Goal: Task Accomplishment & Management: Complete application form

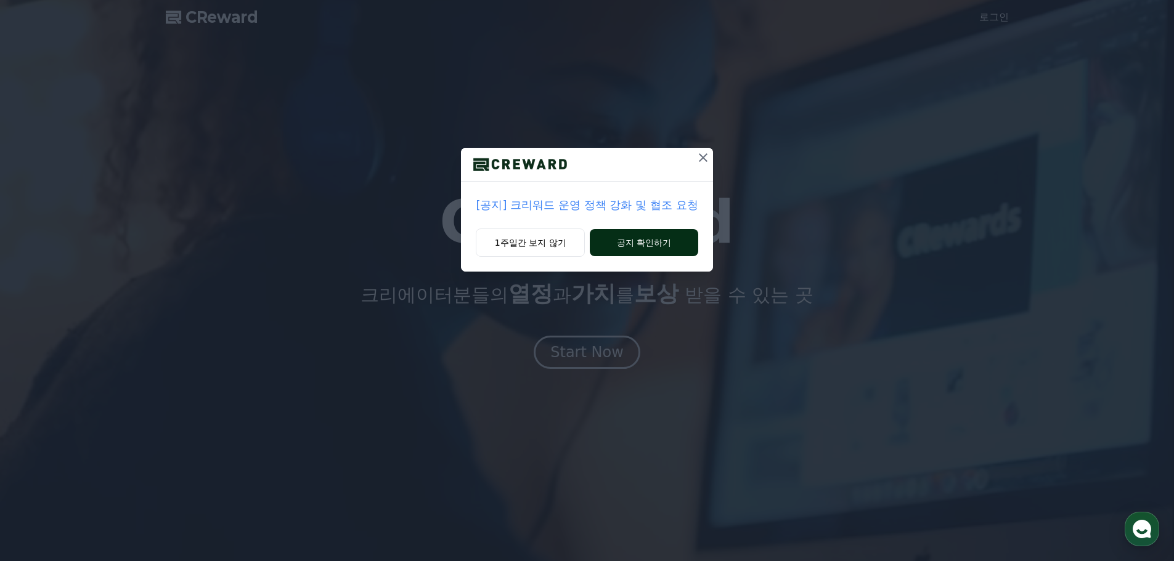
click at [635, 250] on button "공지 확인하기" at bounding box center [644, 242] width 108 height 27
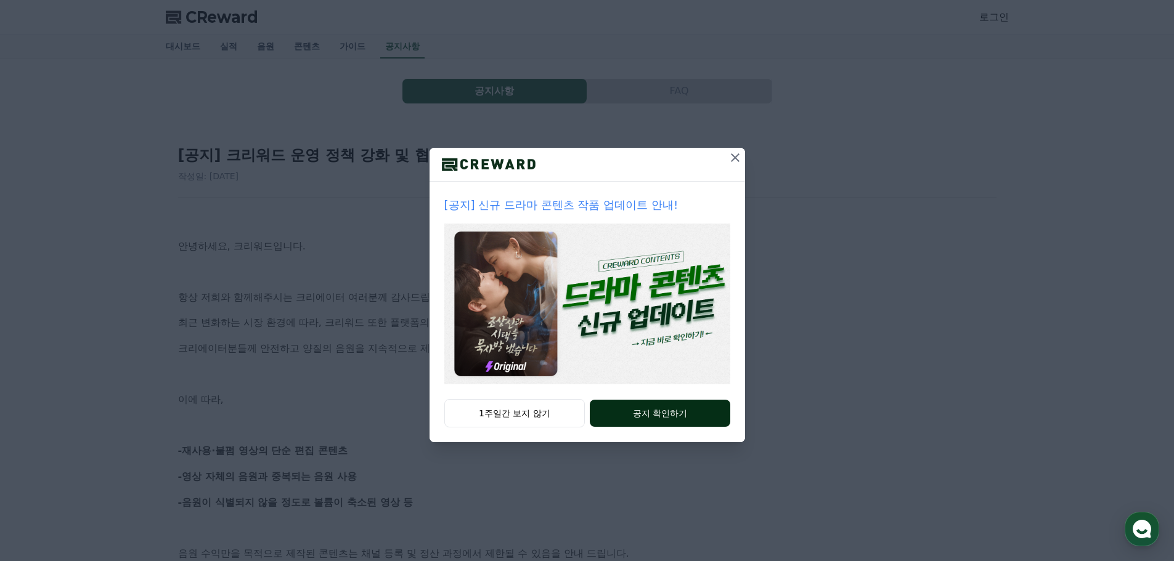
click at [660, 412] on button "공지 확인하기" at bounding box center [660, 413] width 140 height 27
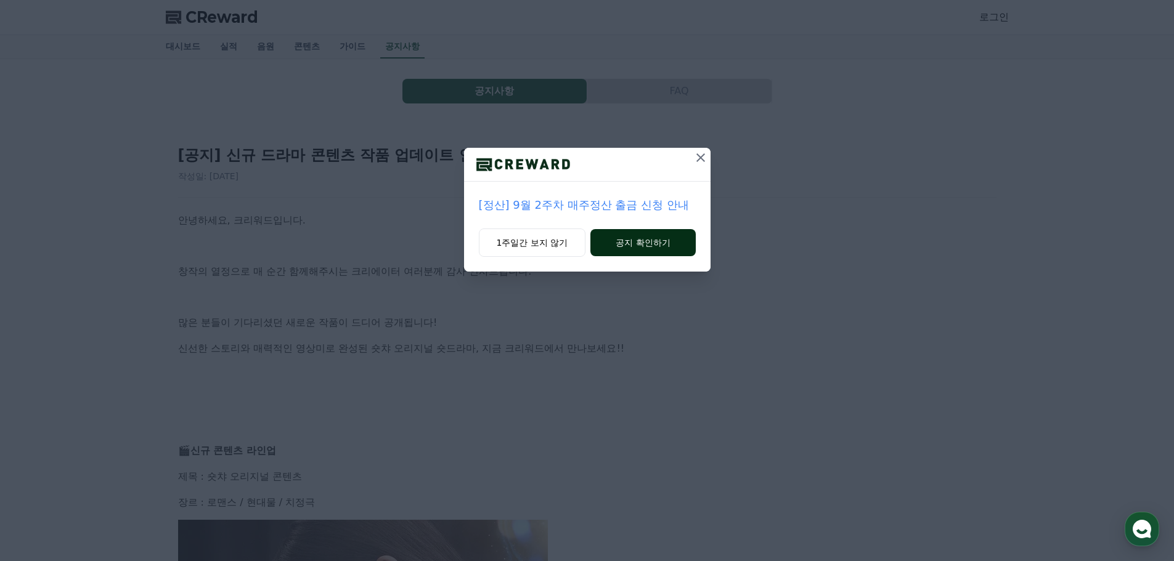
click at [635, 242] on button "공지 확인하기" at bounding box center [642, 242] width 105 height 27
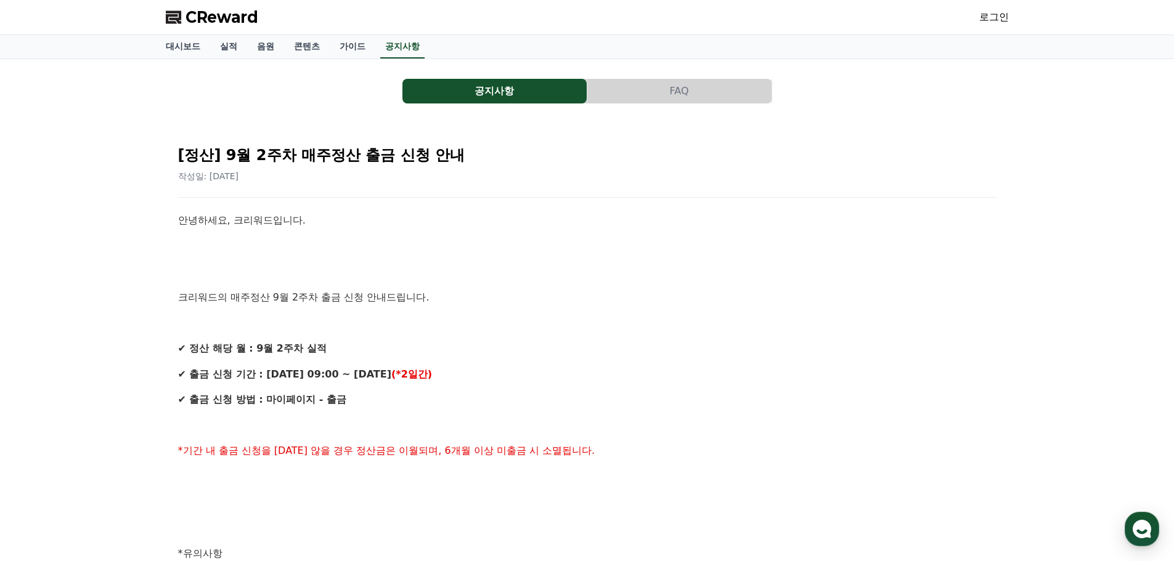
click at [656, 98] on button "FAQ" at bounding box center [679, 91] width 184 height 25
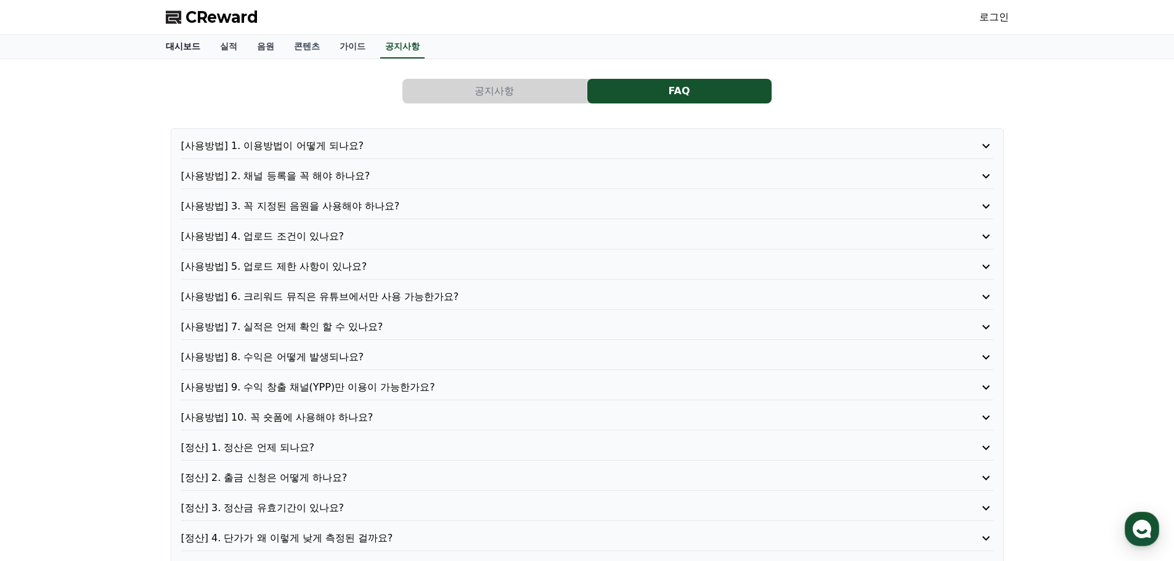
click at [185, 43] on link "대시보드" at bounding box center [183, 46] width 54 height 23
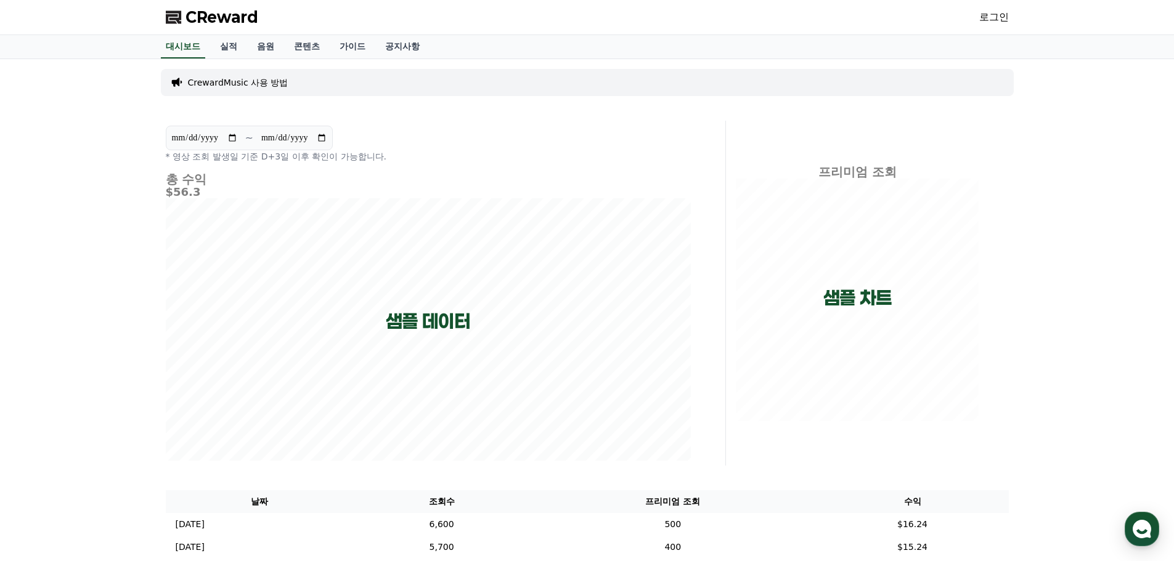
click at [994, 15] on link "로그인" at bounding box center [994, 17] width 30 height 15
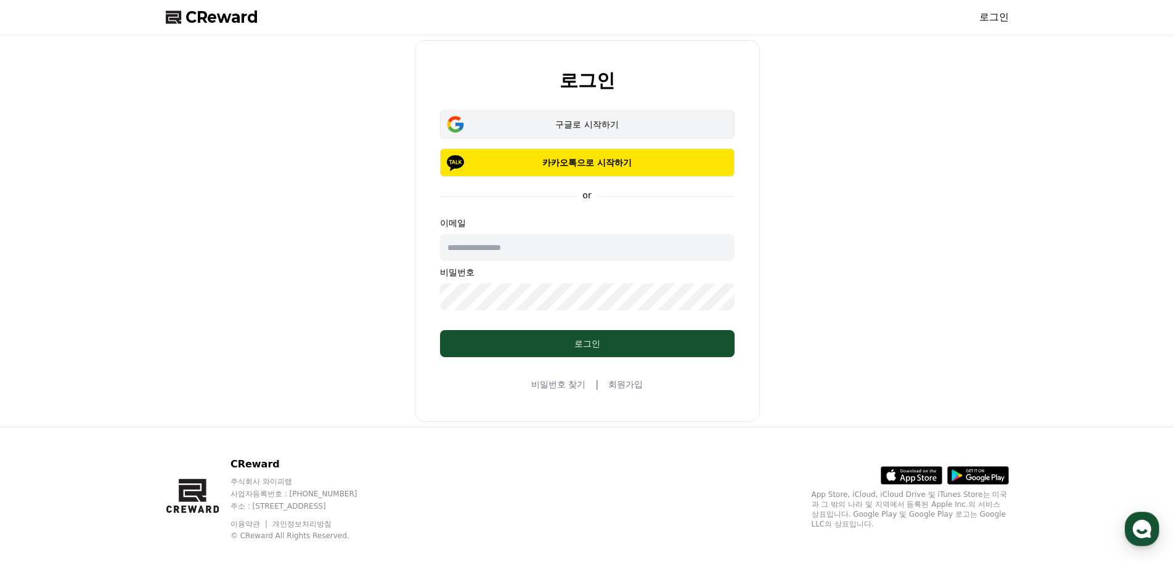
click at [612, 118] on button "구글로 시작하기" at bounding box center [587, 124] width 294 height 28
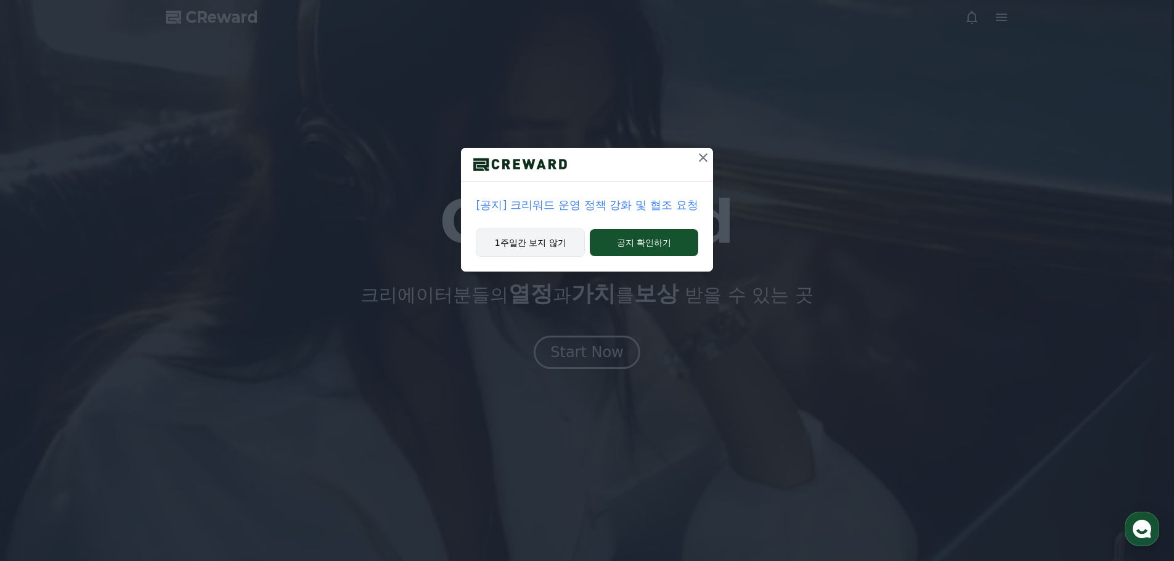
click at [537, 251] on button "1주일간 보지 않기" at bounding box center [530, 243] width 109 height 28
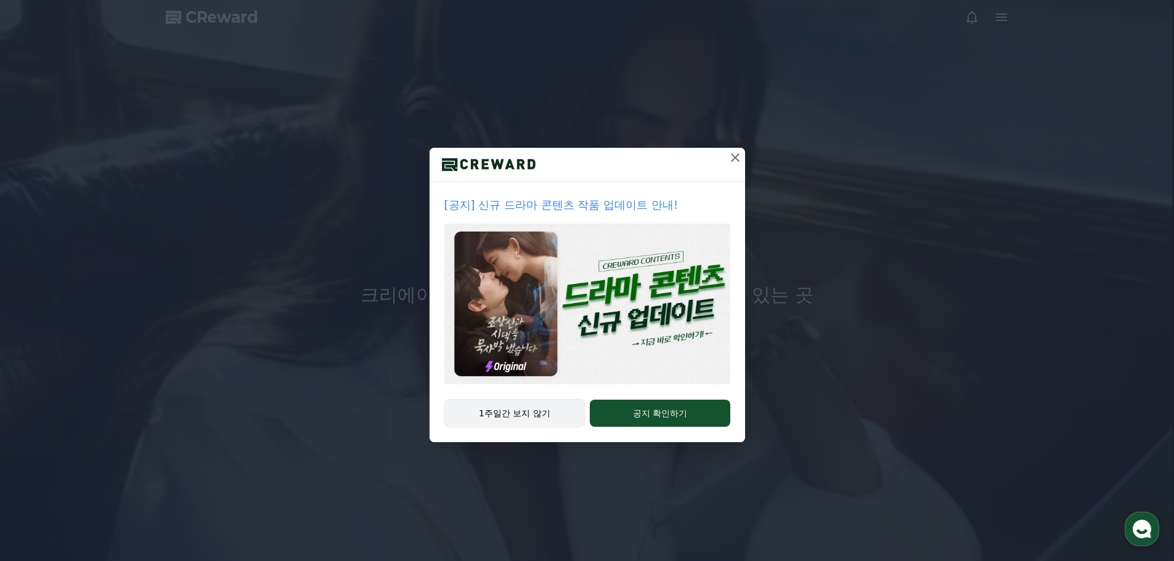
click at [533, 416] on button "1주일간 보지 않기" at bounding box center [514, 413] width 141 height 28
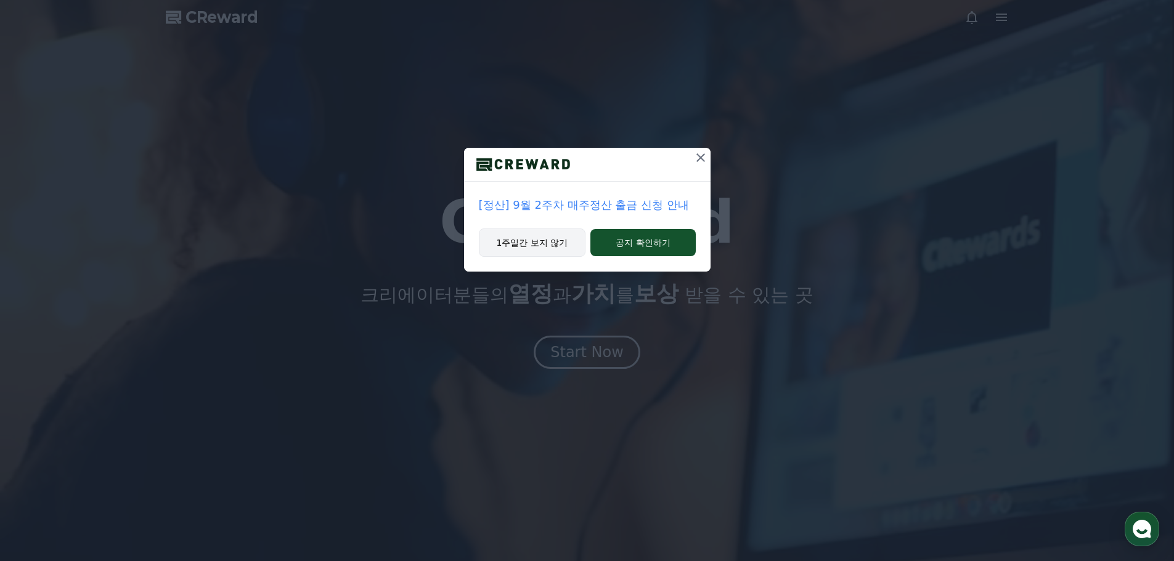
click at [540, 247] on button "1주일간 보지 않기" at bounding box center [532, 243] width 107 height 28
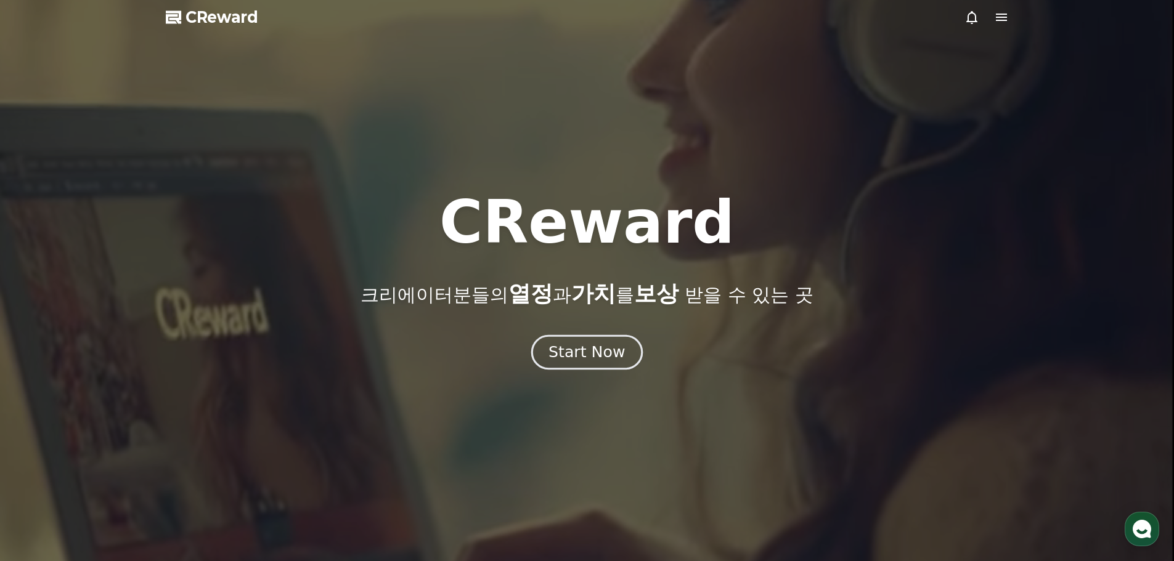
click at [583, 360] on div "Start Now" at bounding box center [586, 352] width 76 height 21
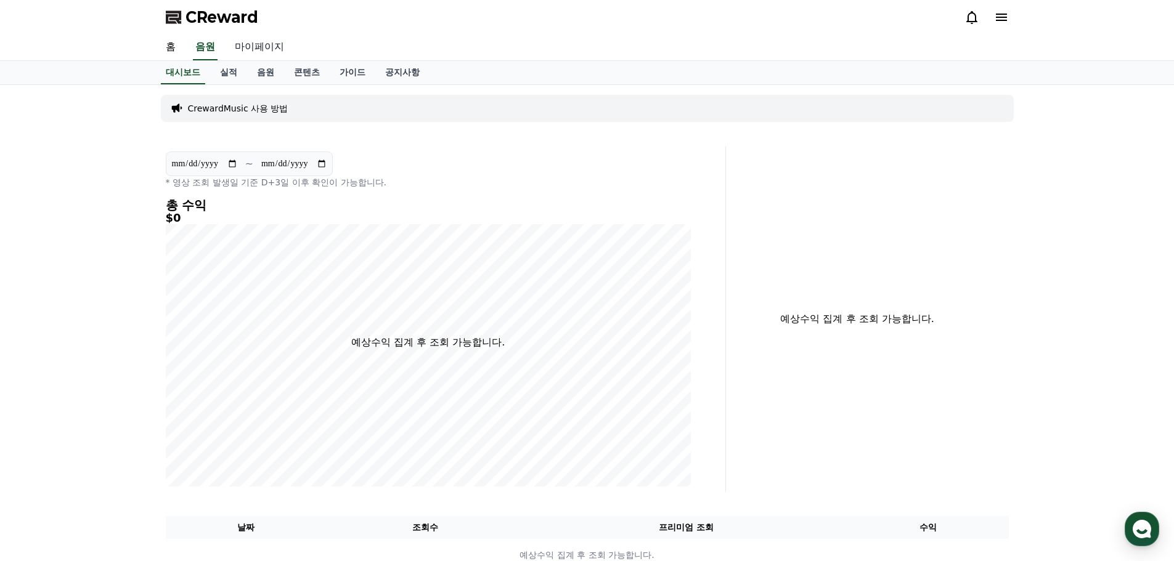
click at [263, 43] on link "마이페이지" at bounding box center [259, 48] width 69 height 26
select select "**********"
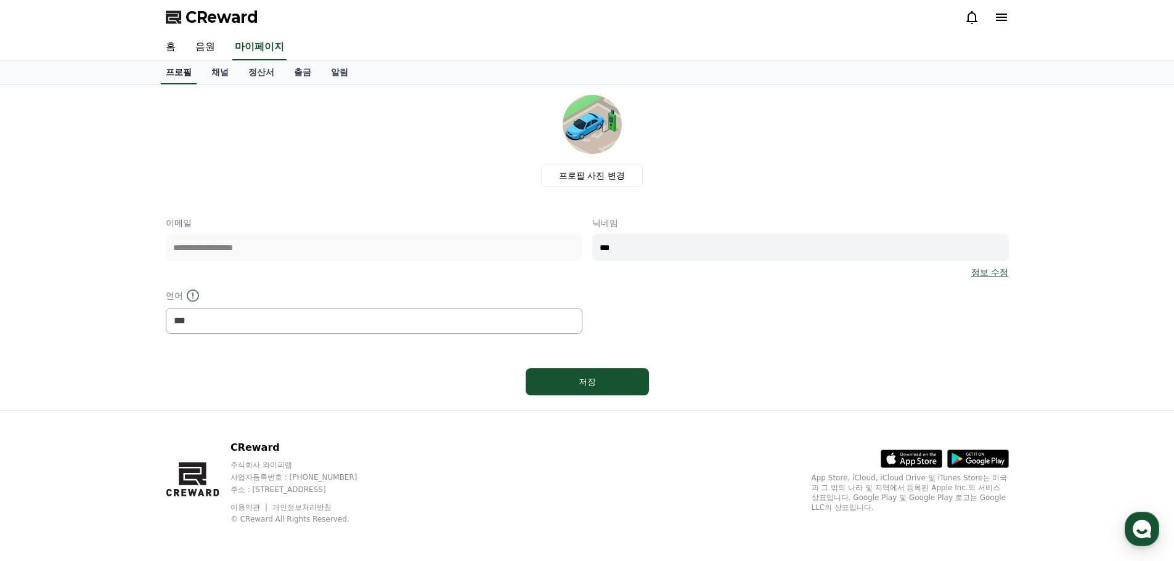
click at [179, 50] on link "홈" at bounding box center [171, 48] width 30 height 26
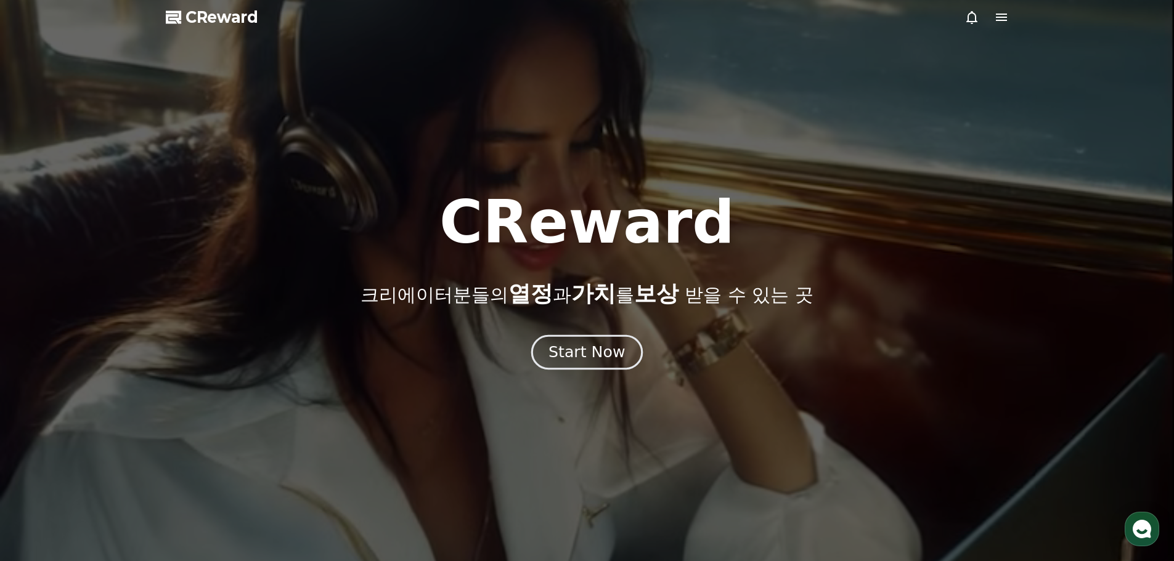
click at [598, 350] on div "Start Now" at bounding box center [586, 352] width 76 height 21
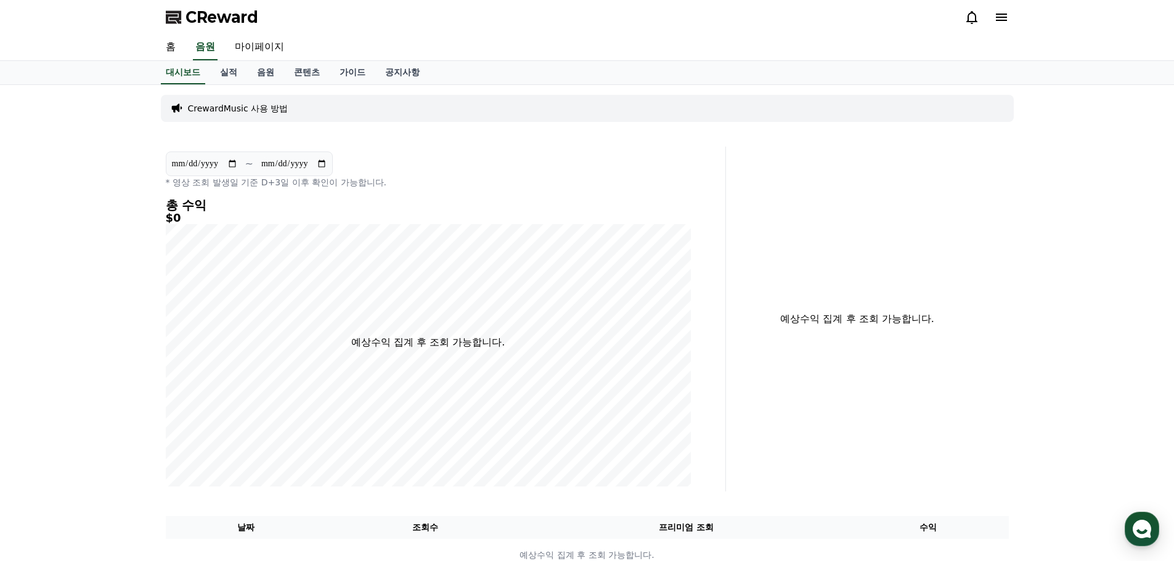
click at [1009, 23] on div "CReward" at bounding box center [587, 17] width 863 height 35
click at [1002, 17] on icon at bounding box center [1001, 17] width 11 height 7
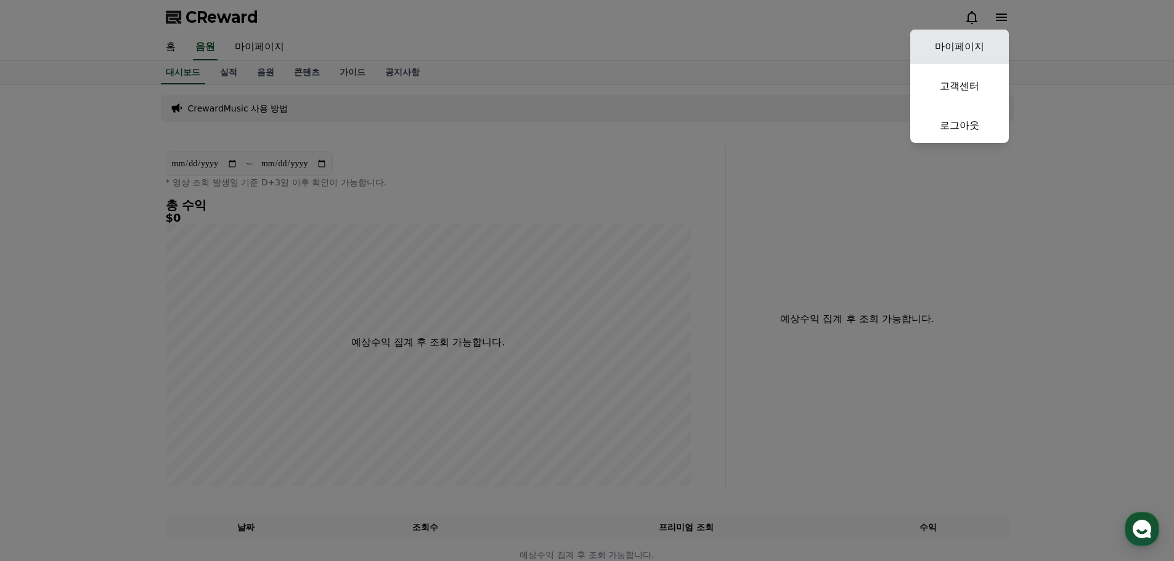
click at [981, 46] on link "마이페이지" at bounding box center [959, 47] width 99 height 35
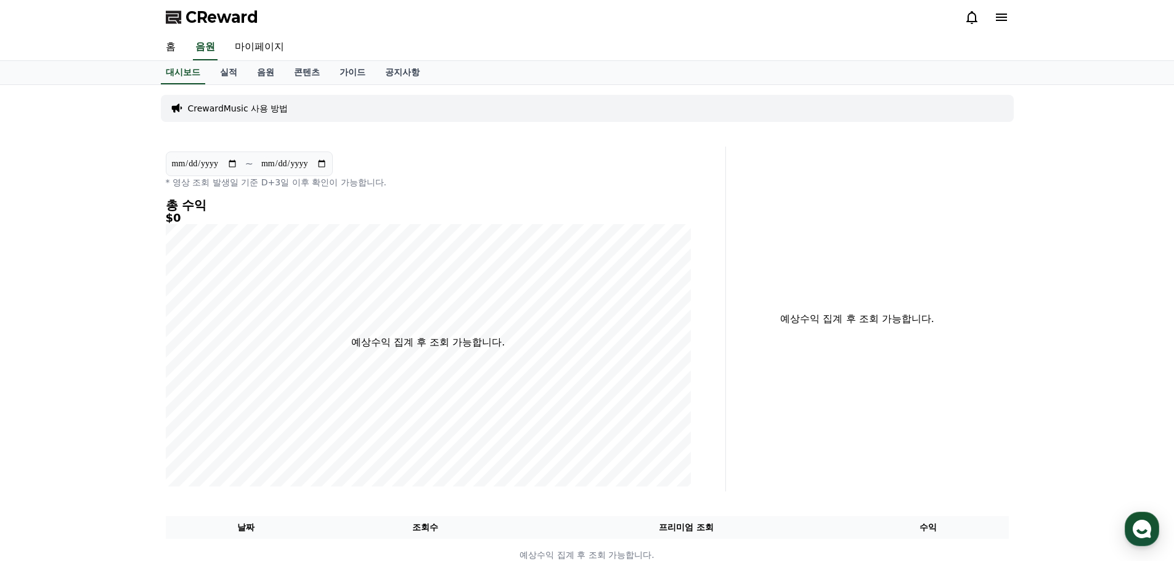
select select "**********"
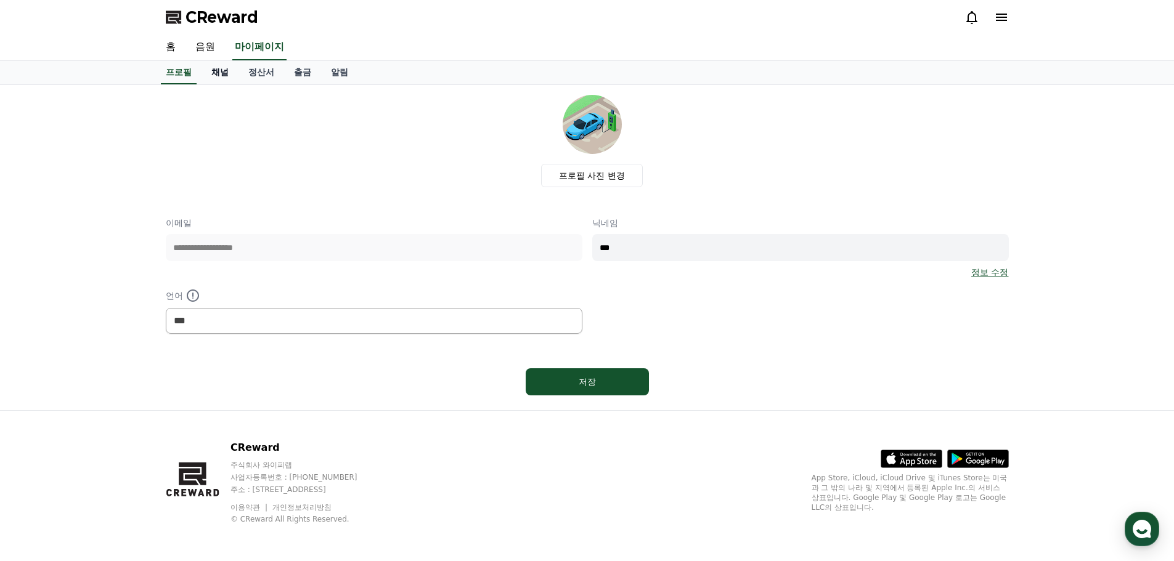
click at [216, 73] on link "채널" at bounding box center [219, 72] width 37 height 23
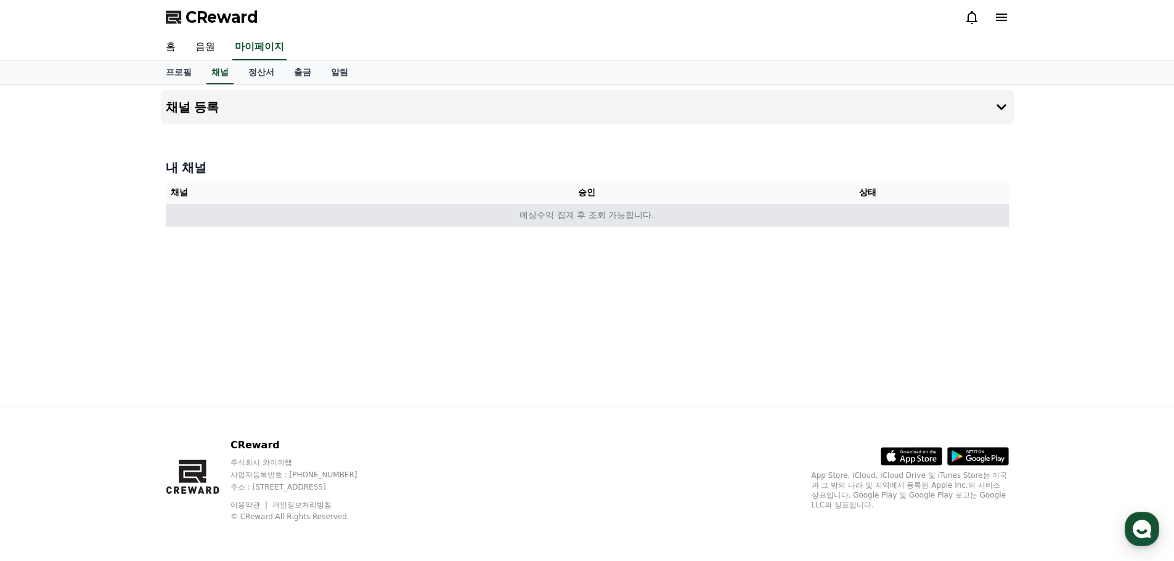
click at [595, 214] on td "예상수익 집계 후 조회 가능합니다." at bounding box center [587, 215] width 843 height 23
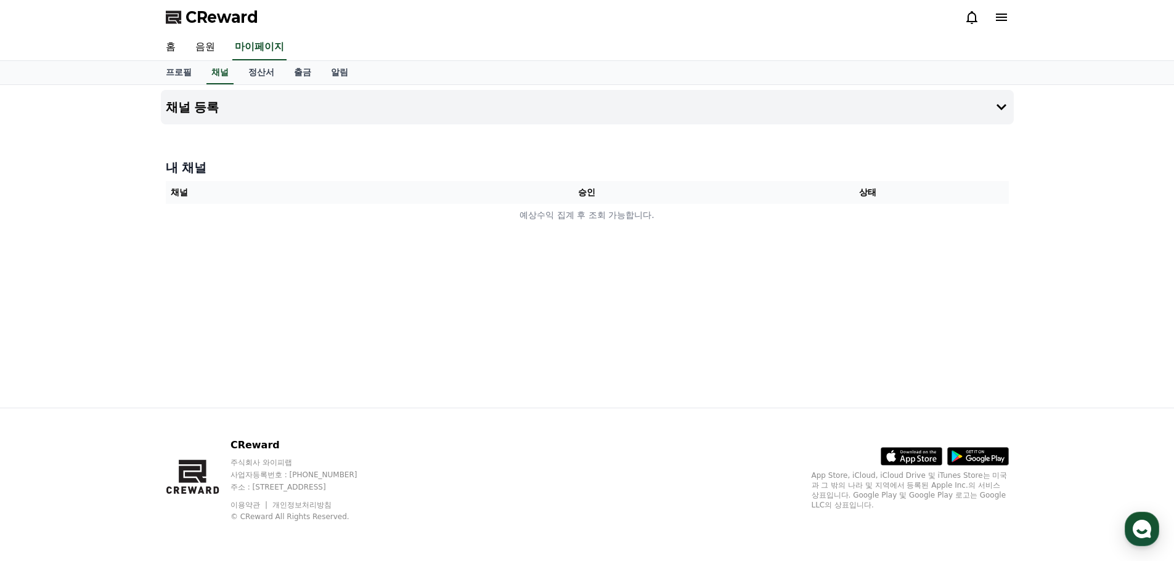
drag, startPoint x: 595, startPoint y: 214, endPoint x: 527, endPoint y: 156, distance: 89.2
click at [594, 213] on td "예상수익 집계 후 조회 가능합니다." at bounding box center [587, 215] width 843 height 23
click at [542, 156] on div "내 채널 채널 승인 상태 예상수익 집계 후 조회 가능합니다." at bounding box center [587, 193] width 853 height 78
click at [999, 109] on icon at bounding box center [1001, 107] width 15 height 15
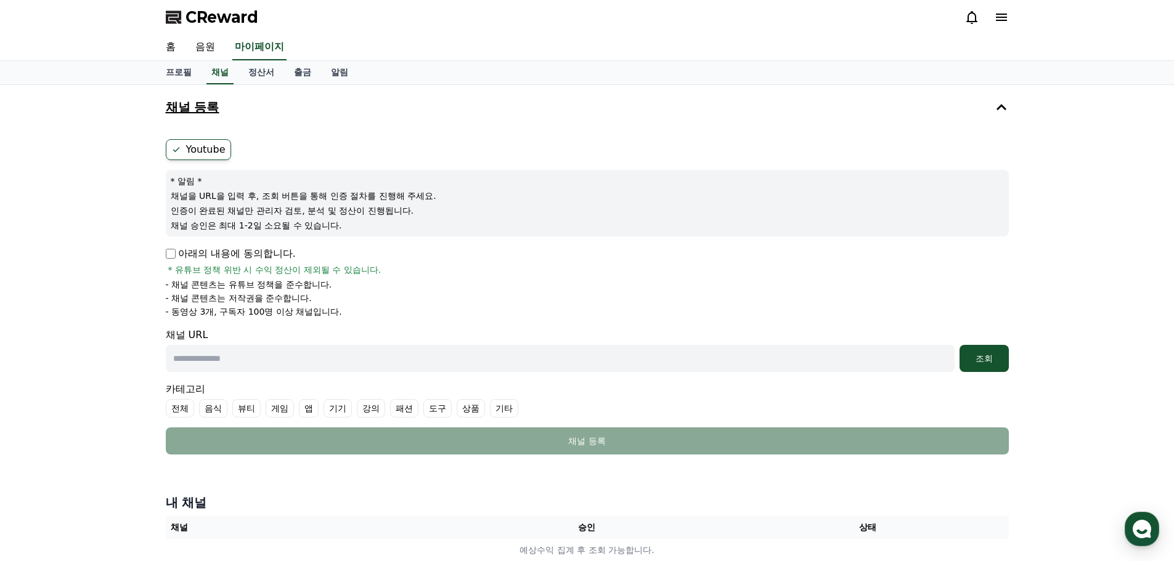
click at [461, 344] on div "채널 URL 조회" at bounding box center [587, 350] width 843 height 44
click at [418, 372] on form "Youtube * 알림 * 채널을 URL을 입력 후, 조회 버튼을 통해 인증 절차를 진행해 주세요. 인증이 완료된 채널만 관리자 검토, 분석 …" at bounding box center [587, 296] width 843 height 315
click at [428, 364] on input "text" at bounding box center [560, 358] width 789 height 27
click at [972, 363] on div "조회" at bounding box center [983, 358] width 39 height 12
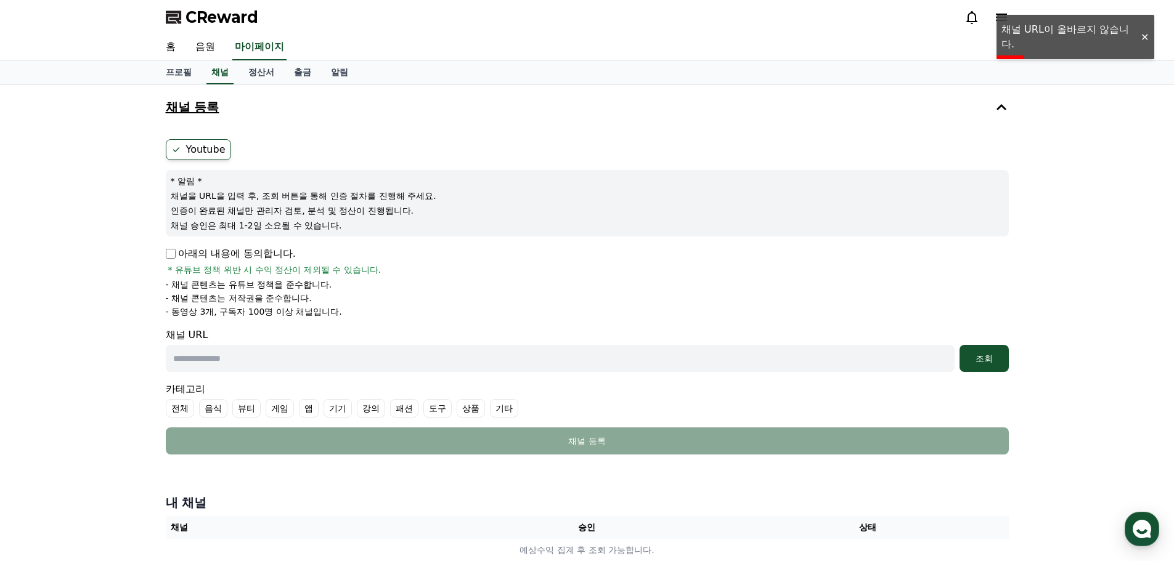
click at [694, 351] on input "text" at bounding box center [560, 358] width 789 height 27
paste input "**********"
type input "**********"
drag, startPoint x: 986, startPoint y: 358, endPoint x: 982, endPoint y: 352, distance: 6.7
click at [983, 353] on div "조회" at bounding box center [983, 358] width 39 height 12
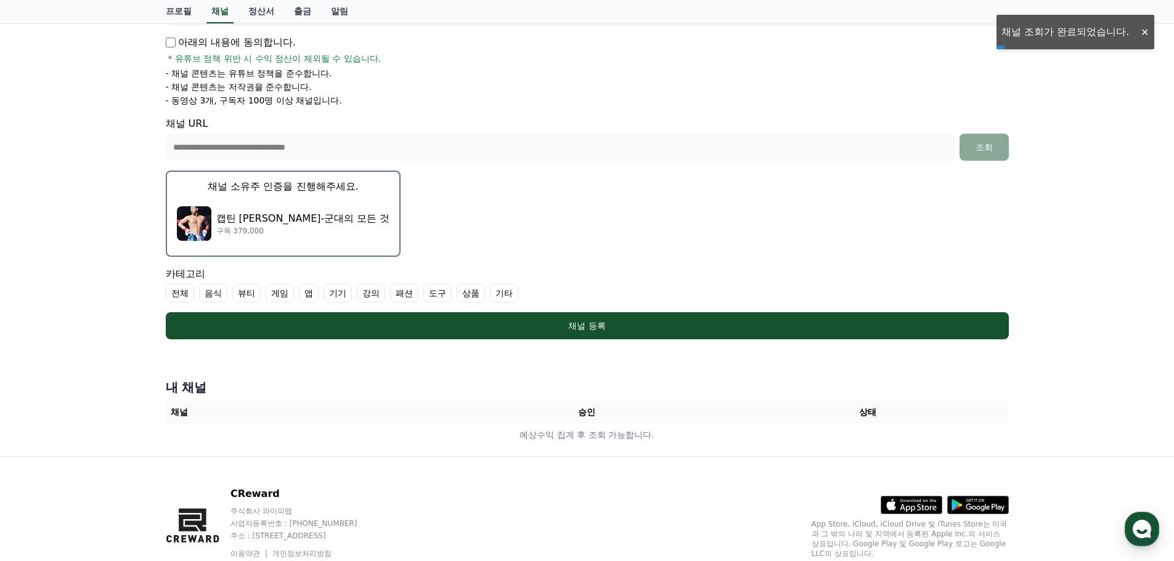
scroll to position [246, 0]
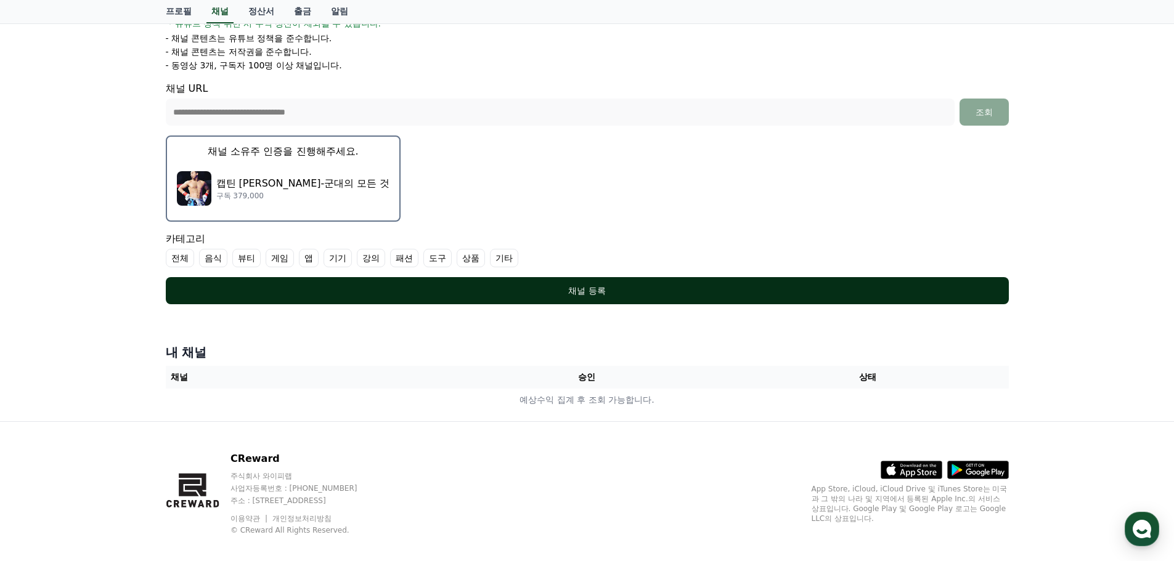
click at [595, 287] on div "채널 등록" at bounding box center [587, 291] width 794 height 12
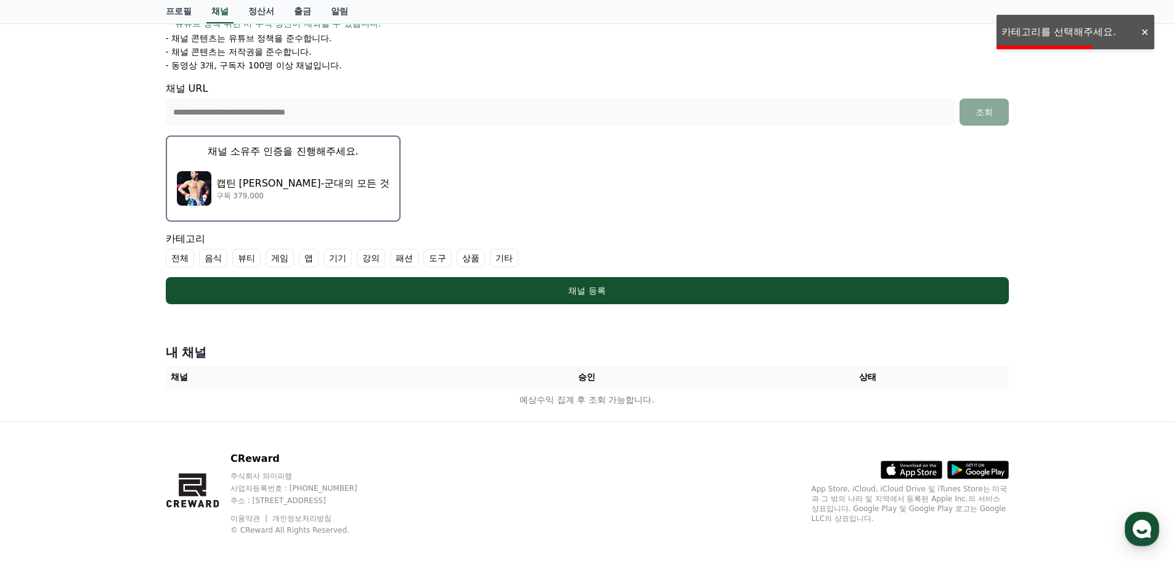
click at [168, 254] on label "전체" at bounding box center [180, 258] width 28 height 18
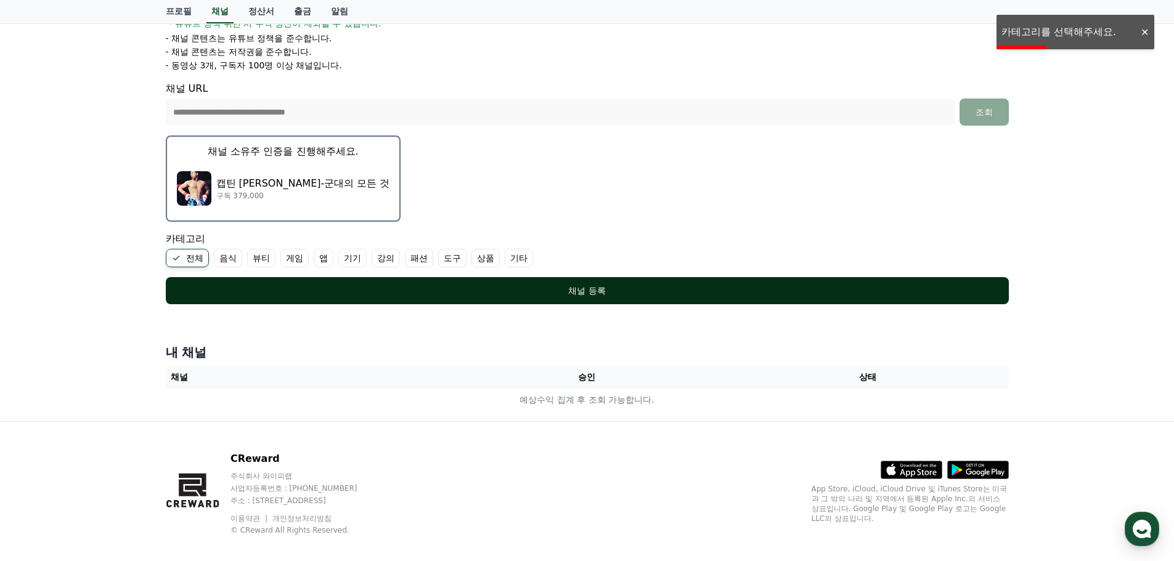
click at [551, 298] on button "채널 등록" at bounding box center [587, 290] width 843 height 27
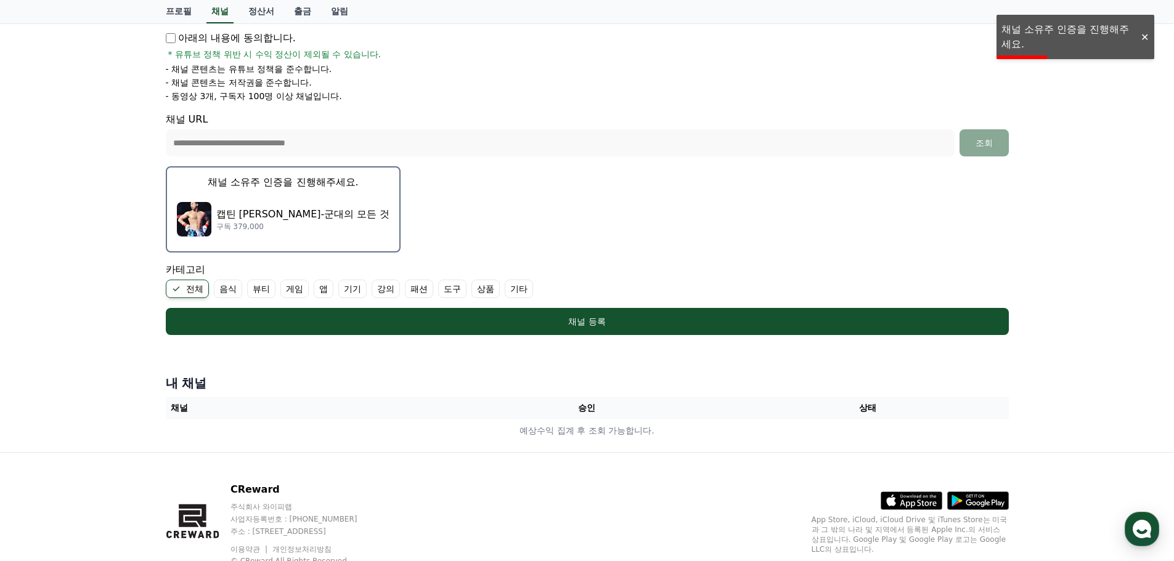
scroll to position [62, 0]
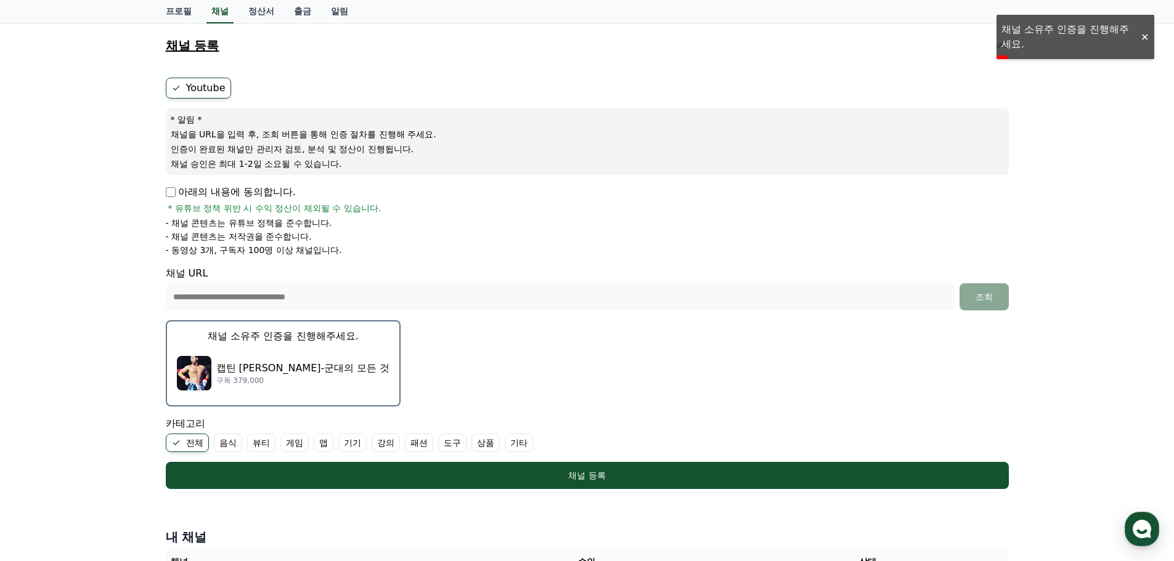
click at [295, 364] on p "캡틴 [PERSON_NAME]-군대의 모든 것" at bounding box center [303, 368] width 174 height 15
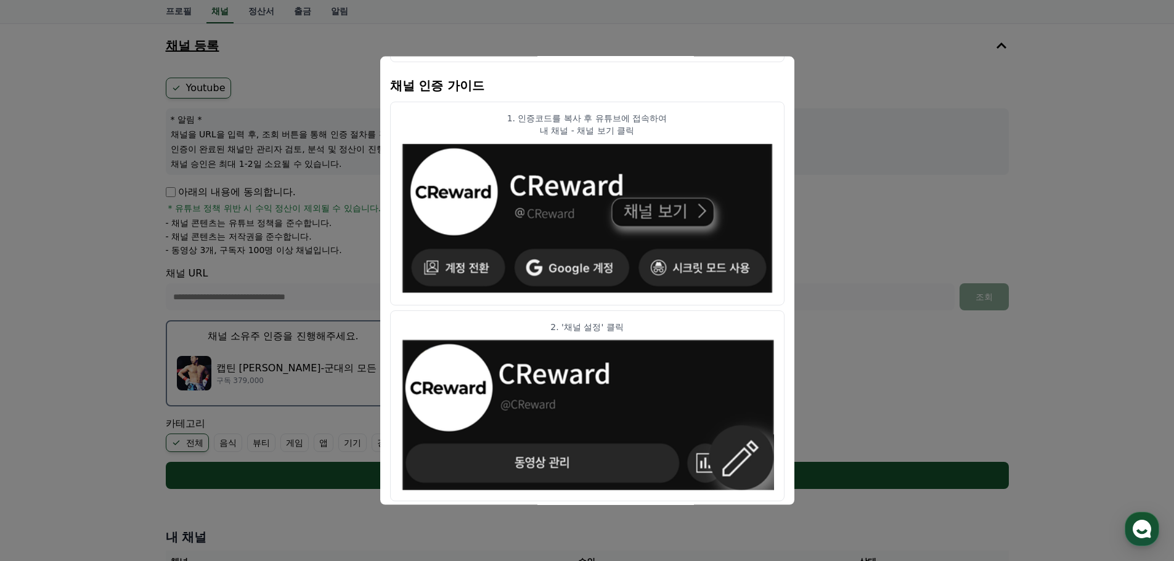
scroll to position [0, 0]
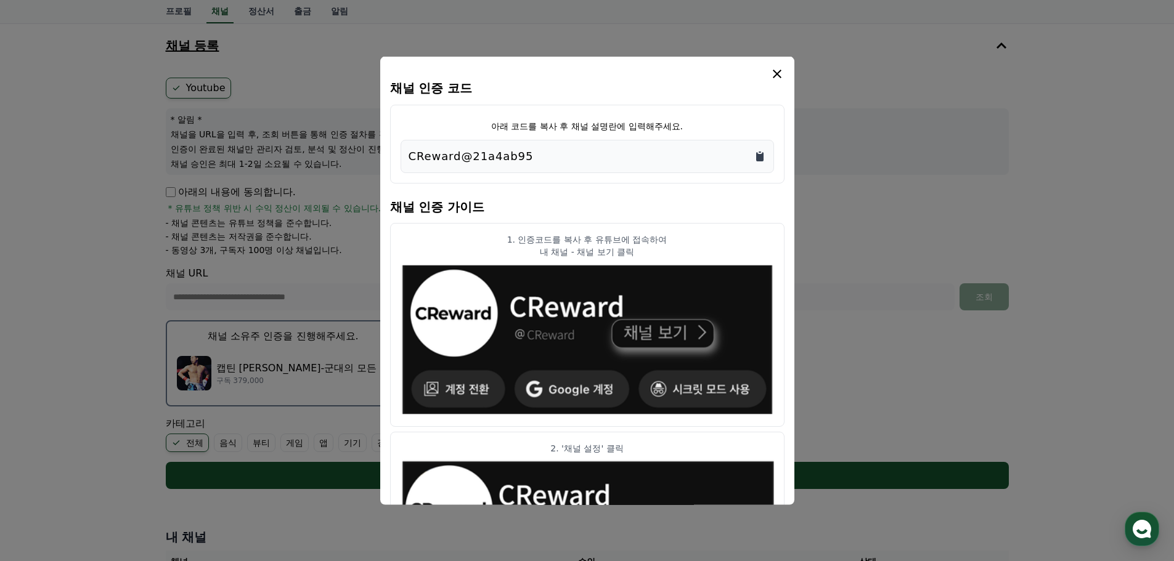
click at [758, 158] on icon "Copy to clipboard" at bounding box center [759, 156] width 7 height 9
drag, startPoint x: 913, startPoint y: 25, endPoint x: 896, endPoint y: 0, distance: 30.1
click at [912, 23] on button "close modal" at bounding box center [587, 280] width 1174 height 561
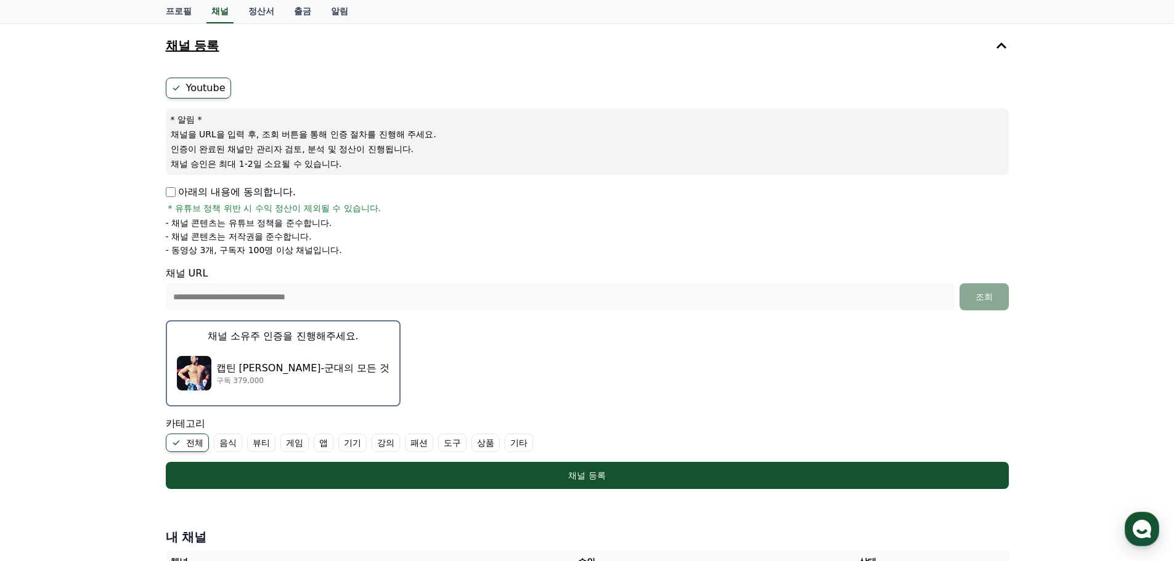
click at [314, 363] on p "캡틴 [PERSON_NAME]-군대의 모든 것" at bounding box center [303, 368] width 174 height 15
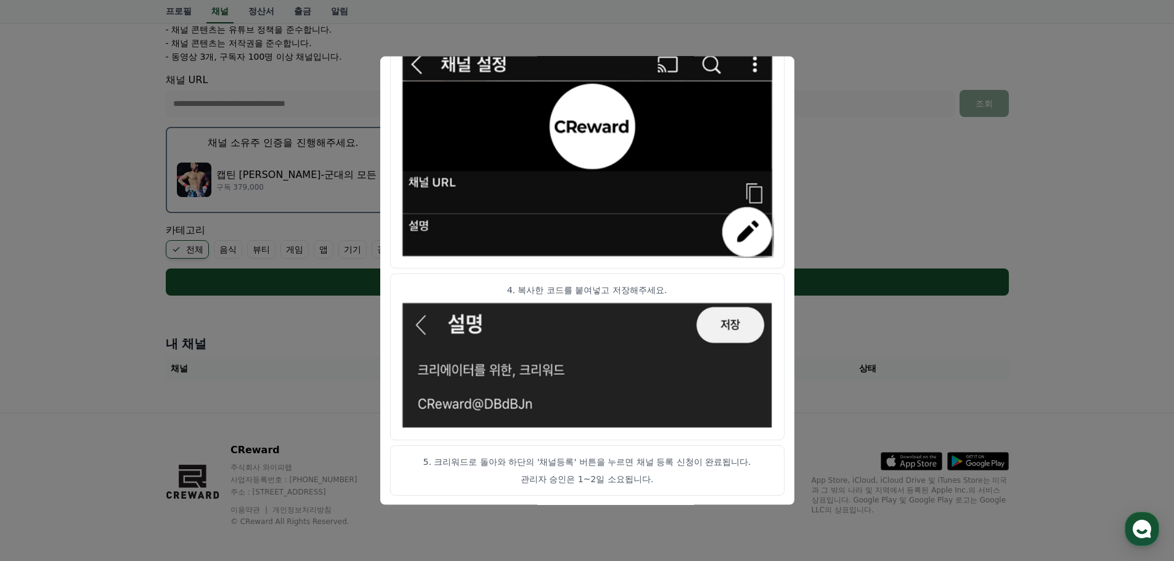
scroll to position [260, 0]
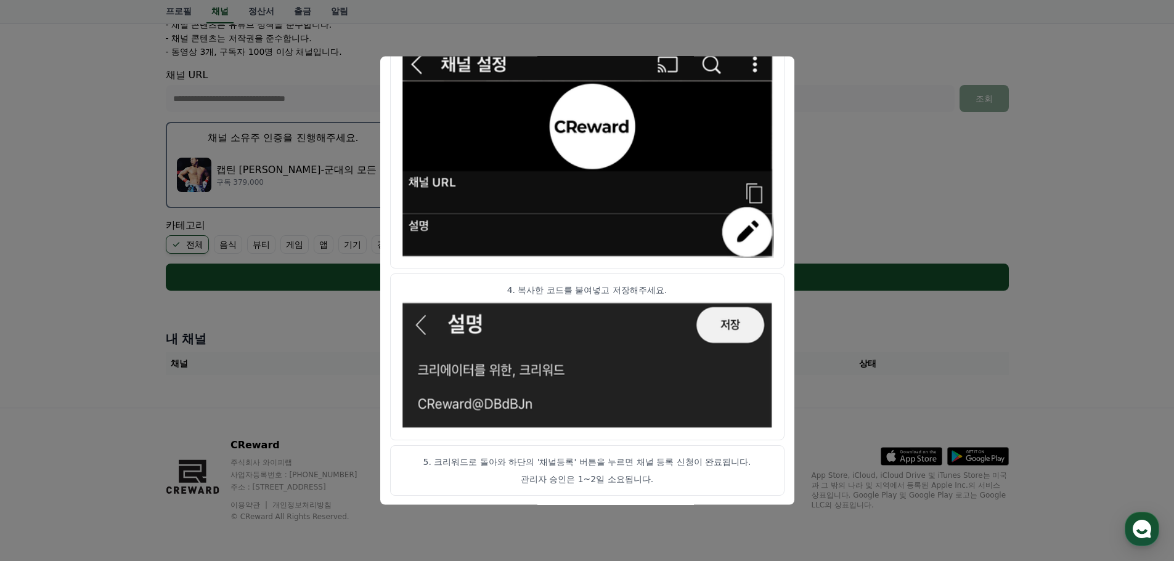
click at [649, 461] on p "5. 크리워드로 돌아와 하단의 '채널등록' 버튼을 누르면 채널 등록 신청이 완료됩니다." at bounding box center [586, 461] width 373 height 12
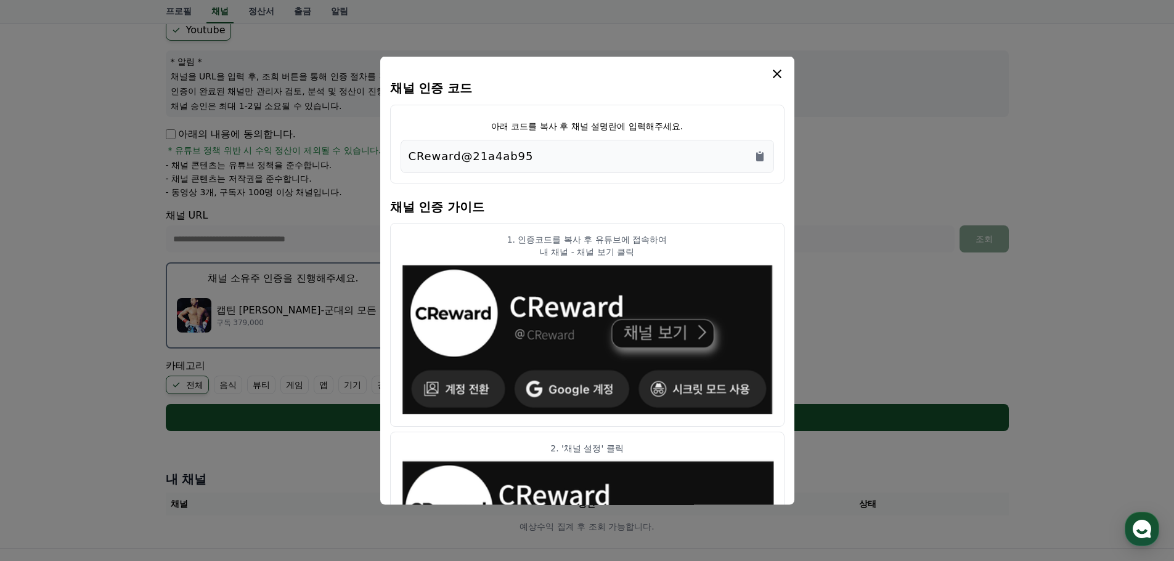
scroll to position [0, 0]
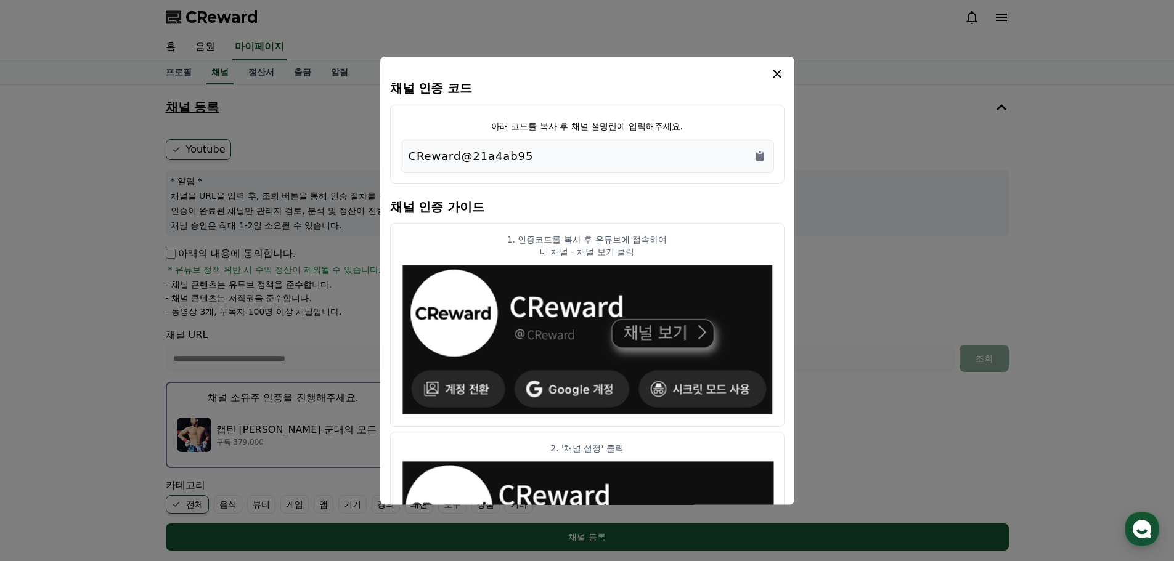
click at [690, 222] on article "1. 인증코드를 복사 후 유튜브에 접속하여 내 채널 - 채널 보기 클릭" at bounding box center [587, 324] width 394 height 205
drag, startPoint x: 615, startPoint y: 222, endPoint x: 609, endPoint y: 244, distance: 23.0
click at [609, 244] on p "1. 인증코드를 복사 후 유튜브에 접속하여" at bounding box center [586, 239] width 373 height 12
click at [610, 245] on p "1. 인증코드를 복사 후 유튜브에 접속하여" at bounding box center [586, 239] width 373 height 12
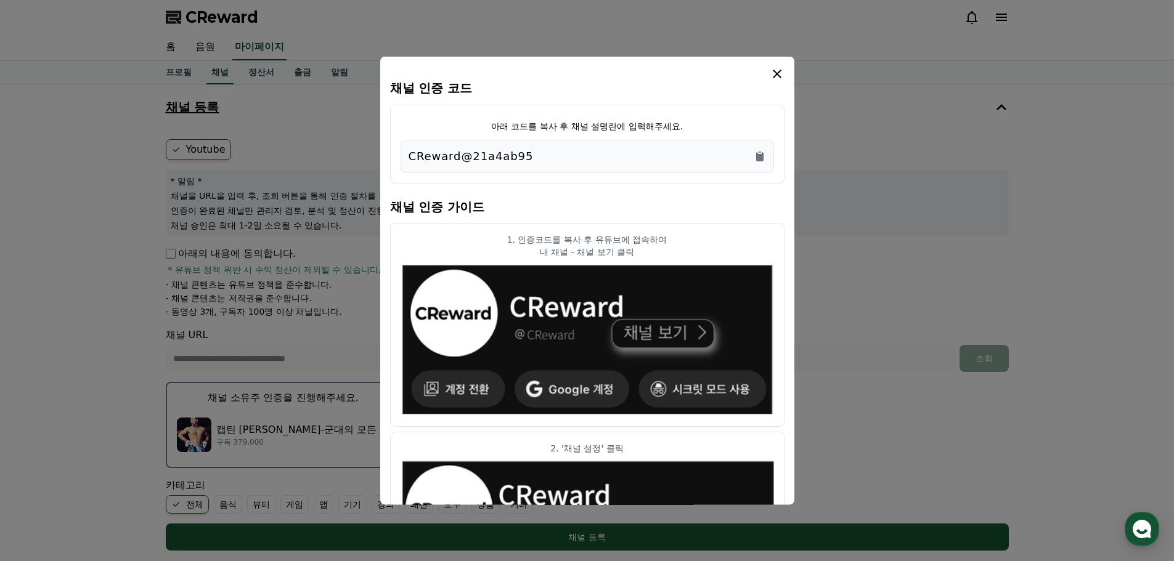
click at [616, 255] on p "내 채널 - 채널 보기 클릭" at bounding box center [586, 251] width 373 height 12
click at [617, 255] on p "내 채널 - 채널 보기 클릭" at bounding box center [586, 251] width 373 height 12
click at [710, 261] on article "1. 인증코드를 복사 후 유튜브에 접속하여 내 채널 - 채널 보기 클릭" at bounding box center [587, 324] width 394 height 205
click at [781, 79] on icon "modal" at bounding box center [776, 73] width 15 height 15
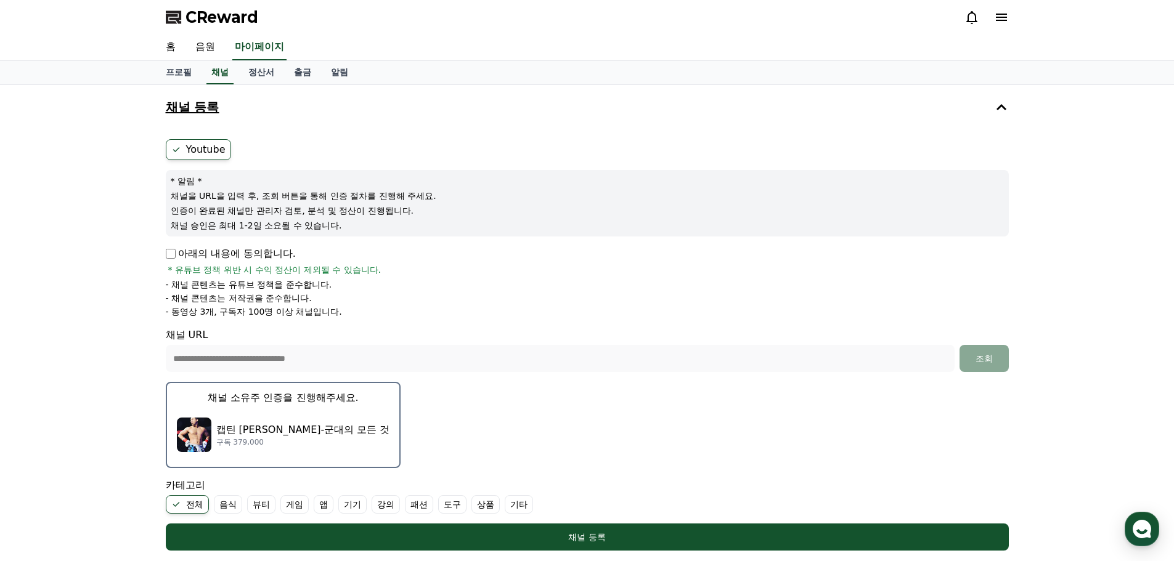
drag, startPoint x: 1067, startPoint y: 263, endPoint x: 1061, endPoint y: 264, distance: 6.2
click at [1066, 263] on div "**********" at bounding box center [587, 376] width 1174 height 583
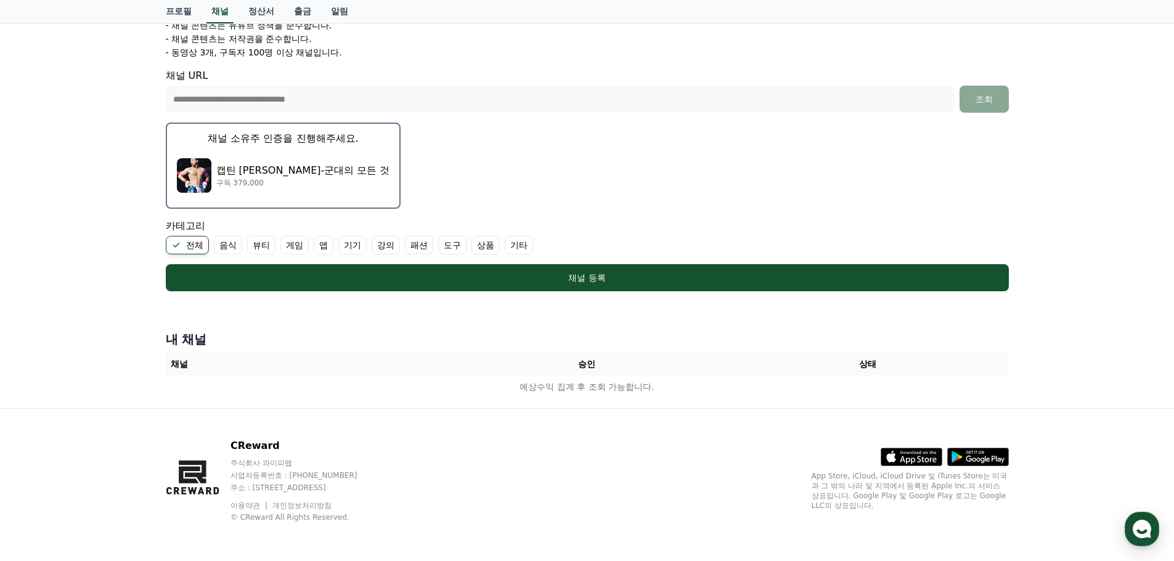
scroll to position [260, 0]
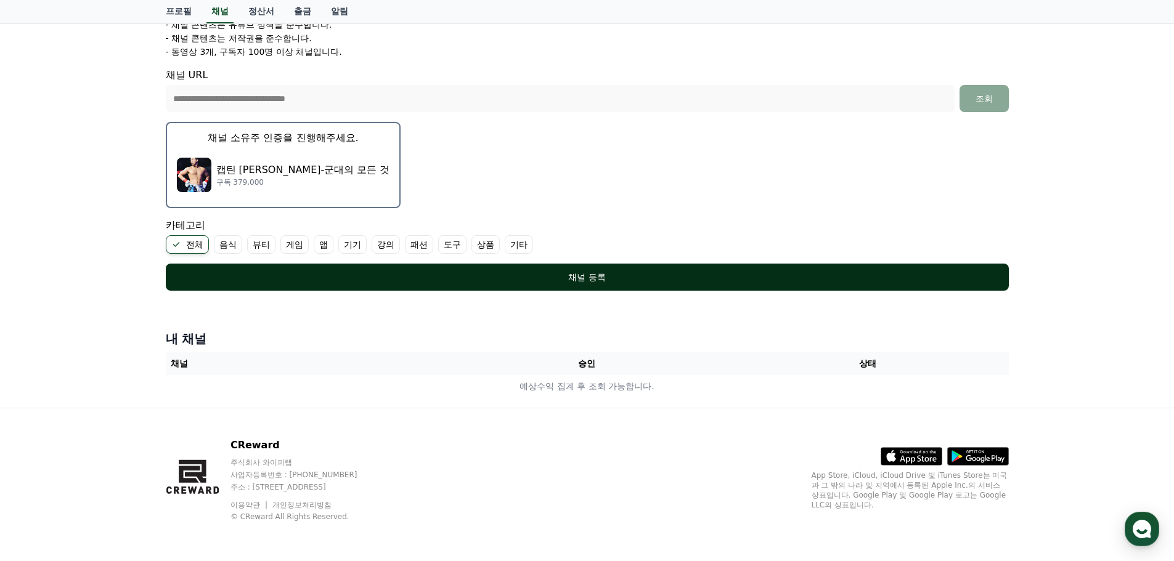
click at [614, 281] on div "채널 등록" at bounding box center [587, 277] width 794 height 12
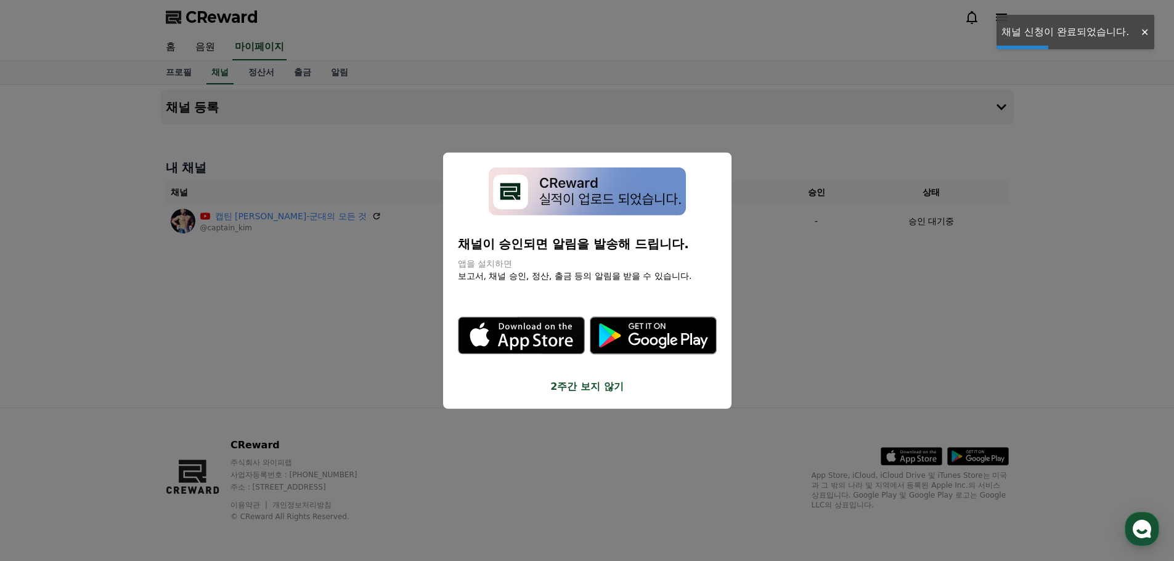
click at [321, 316] on button "close modal" at bounding box center [587, 280] width 1174 height 561
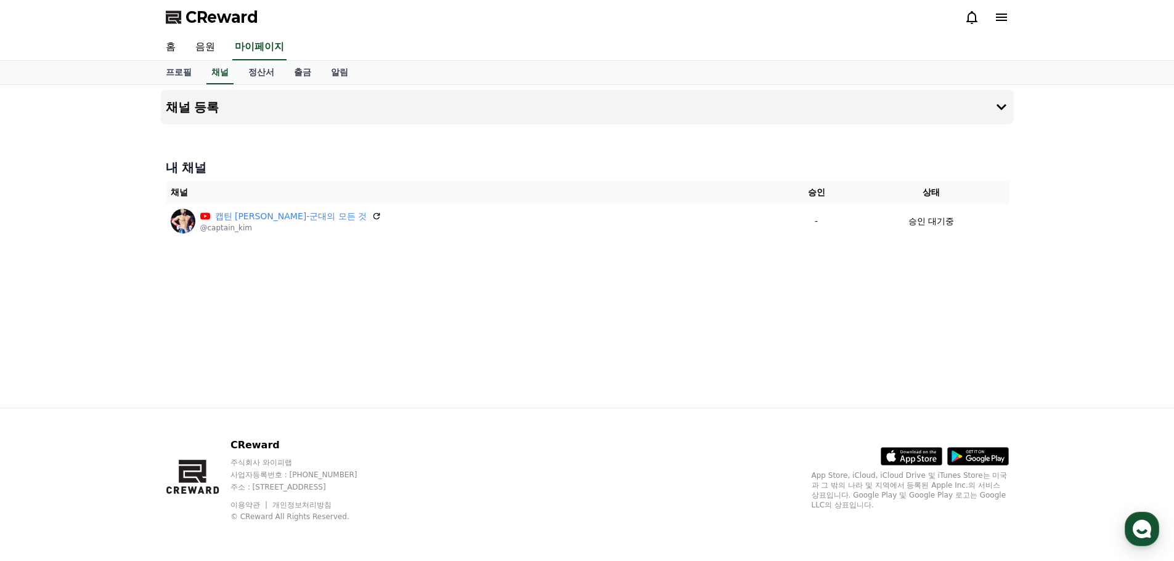
click at [690, 180] on div "내 채널 채널 승인 상태 캡틴 김상호-군대의 모든 것 @captain_kim - 승인 대기중" at bounding box center [587, 198] width 853 height 89
click at [940, 285] on div "채널 등록 내 채널 채널 승인 상태 캡틴 [PERSON_NAME]-군대의 모든 것 @captain_[PERSON_NAME] - 승인 대기중" at bounding box center [587, 246] width 863 height 323
click at [879, 248] on div "채널 등록 내 채널 채널 승인 상태 캡틴 [PERSON_NAME]-군대의 모든 것 @captain_[PERSON_NAME] - 승인 대기중" at bounding box center [587, 246] width 863 height 323
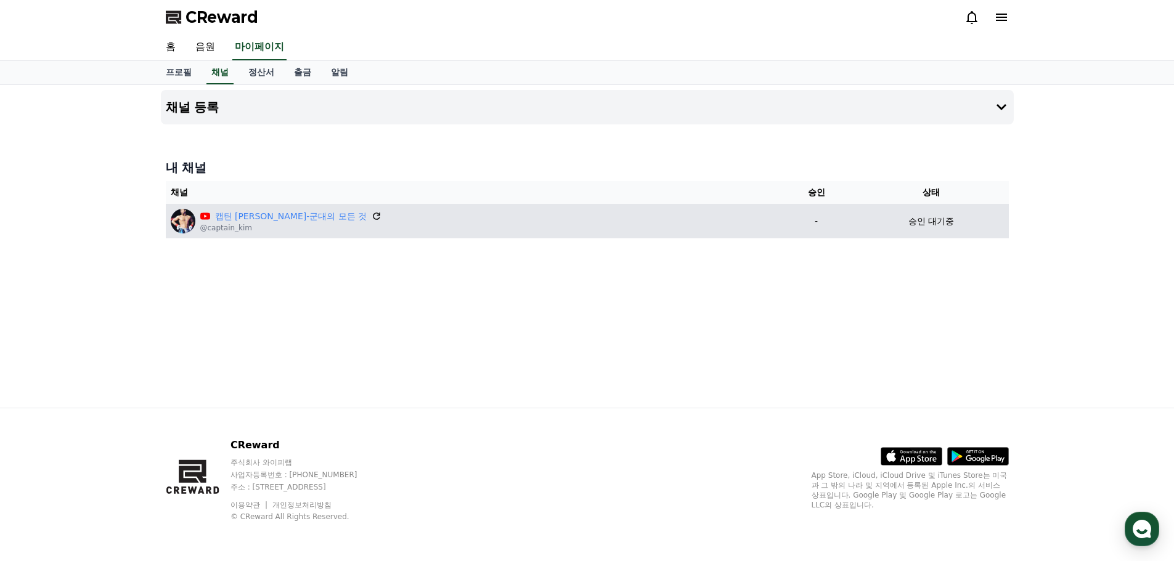
drag, startPoint x: 871, startPoint y: 276, endPoint x: 329, endPoint y: 215, distance: 545.6
click at [371, 215] on icon at bounding box center [376, 216] width 11 height 11
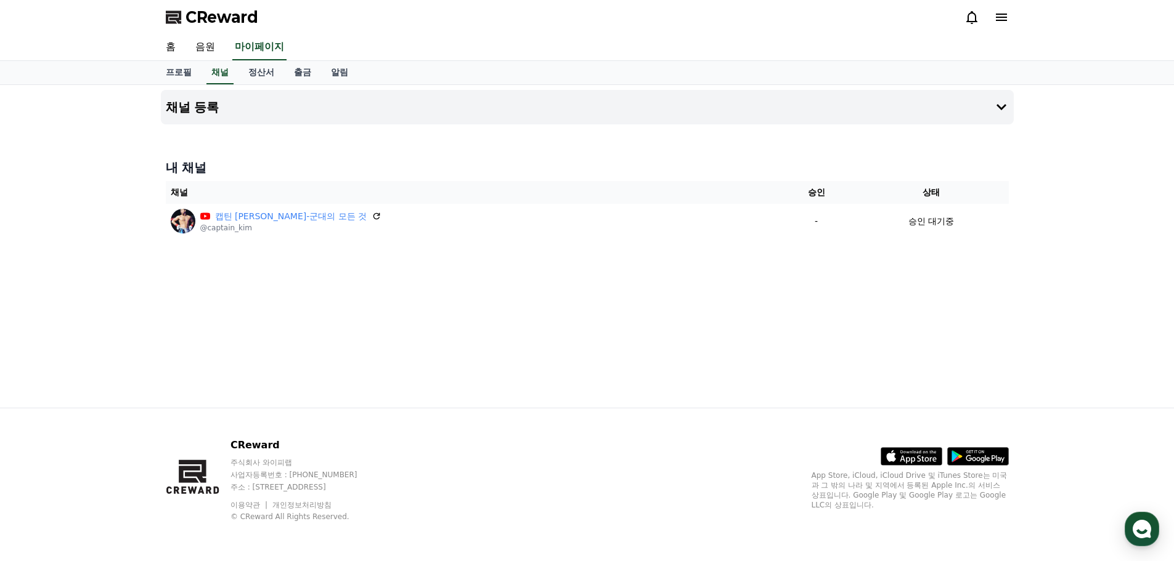
click at [683, 301] on div "채널 등록 내 채널 채널 승인 상태 캡틴 김상호-군대의 모든 것 @captain_kim - 승인 대기중" at bounding box center [587, 246] width 863 height 323
click at [266, 73] on link "정산서" at bounding box center [261, 72] width 46 height 23
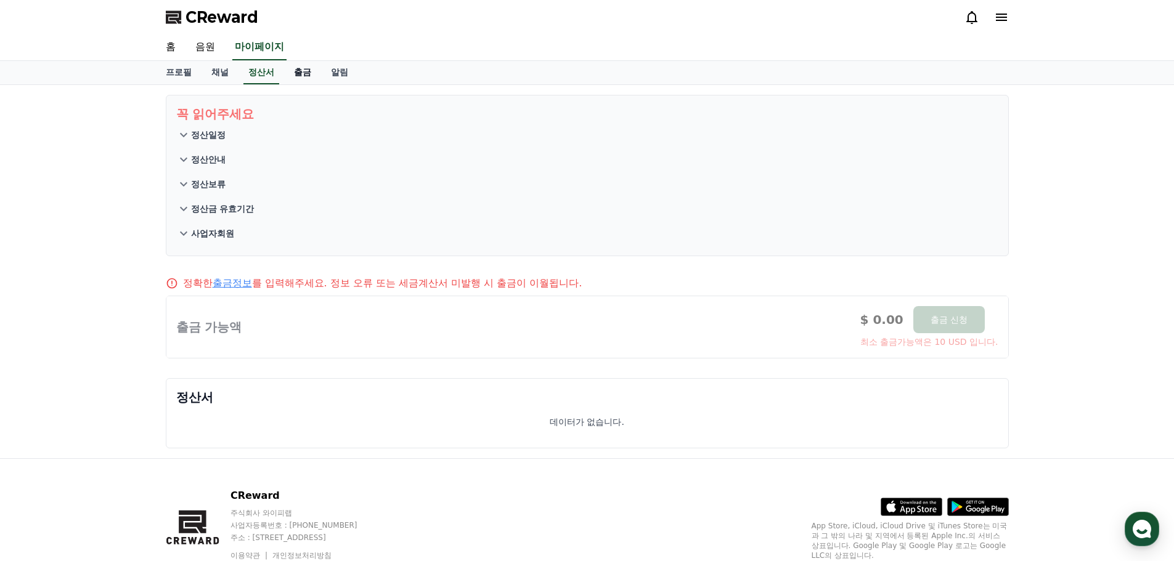
click at [319, 75] on link "출금" at bounding box center [302, 72] width 37 height 23
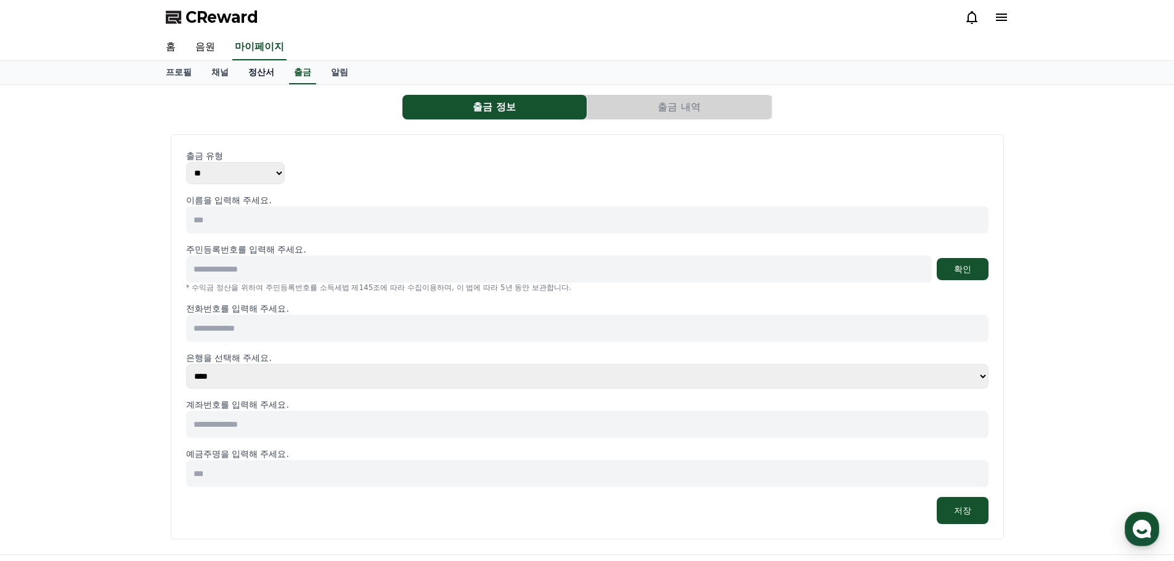
click at [262, 71] on link "정산서" at bounding box center [261, 72] width 46 height 23
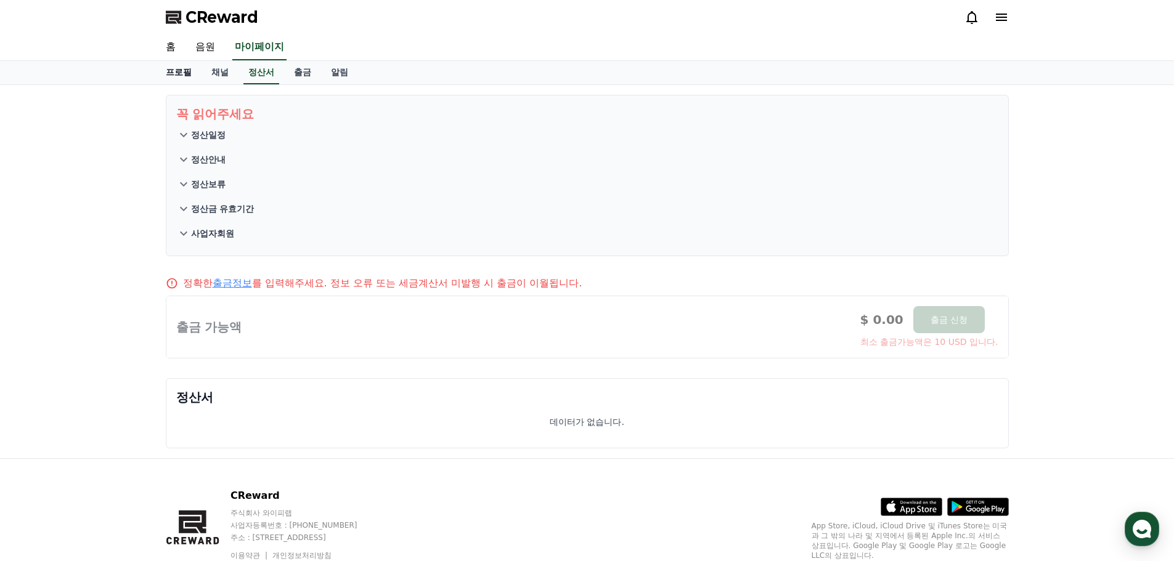
click at [179, 70] on link "프로필" at bounding box center [179, 72] width 46 height 23
select select "**********"
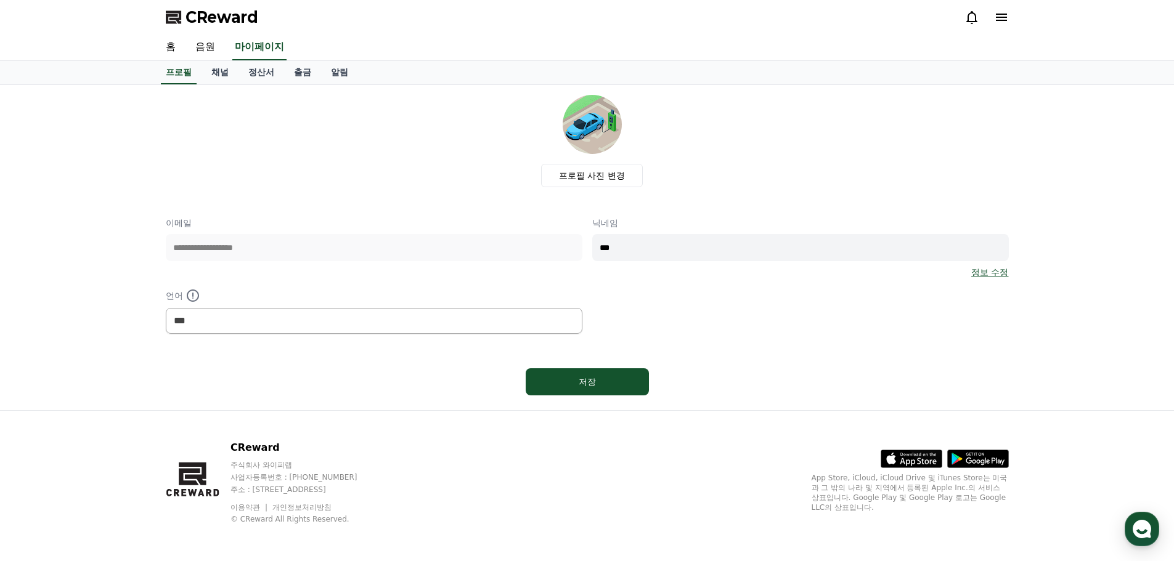
click at [761, 142] on div "프로필 사진 변경" at bounding box center [592, 141] width 833 height 92
select select "**********"
click at [209, 73] on link "채널" at bounding box center [219, 72] width 37 height 23
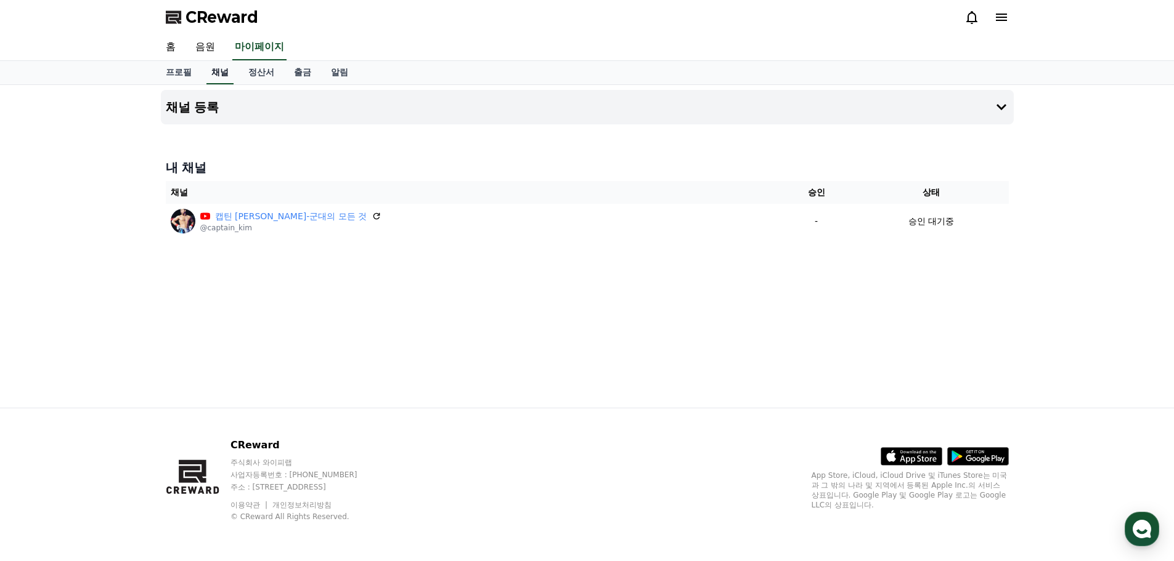
click at [222, 75] on link "채널" at bounding box center [219, 72] width 27 height 23
click at [221, 75] on link "채널" at bounding box center [219, 72] width 27 height 23
click at [408, 265] on div "채널 등록 내 채널 채널 승인 상태 캡틴 김상호-군대의 모든 것 @captain_kim - 승인 대기중" at bounding box center [587, 246] width 863 height 323
drag, startPoint x: 740, startPoint y: 18, endPoint x: 774, endPoint y: 1, distance: 38.3
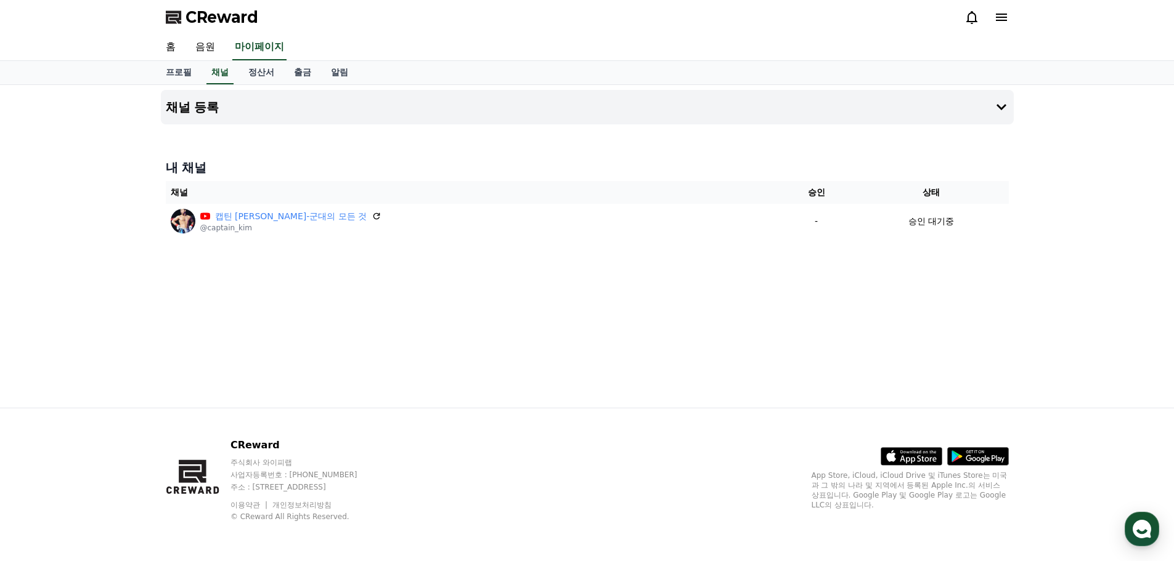
click at [747, 15] on div "CReward" at bounding box center [587, 17] width 863 height 35
